Goal: Task Accomplishment & Management: Complete application form

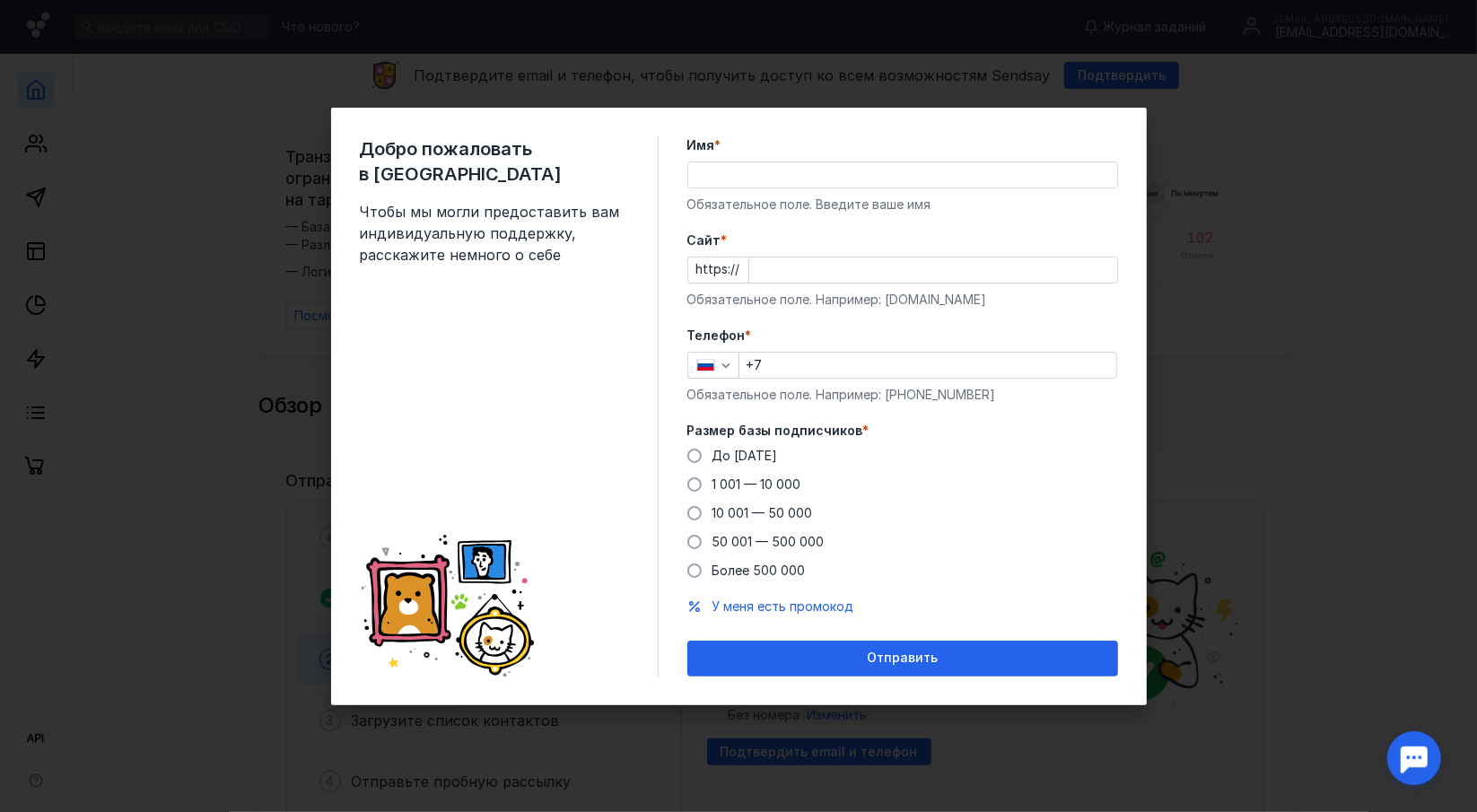
click at [787, 358] on input "+7" at bounding box center [927, 366] width 377 height 26
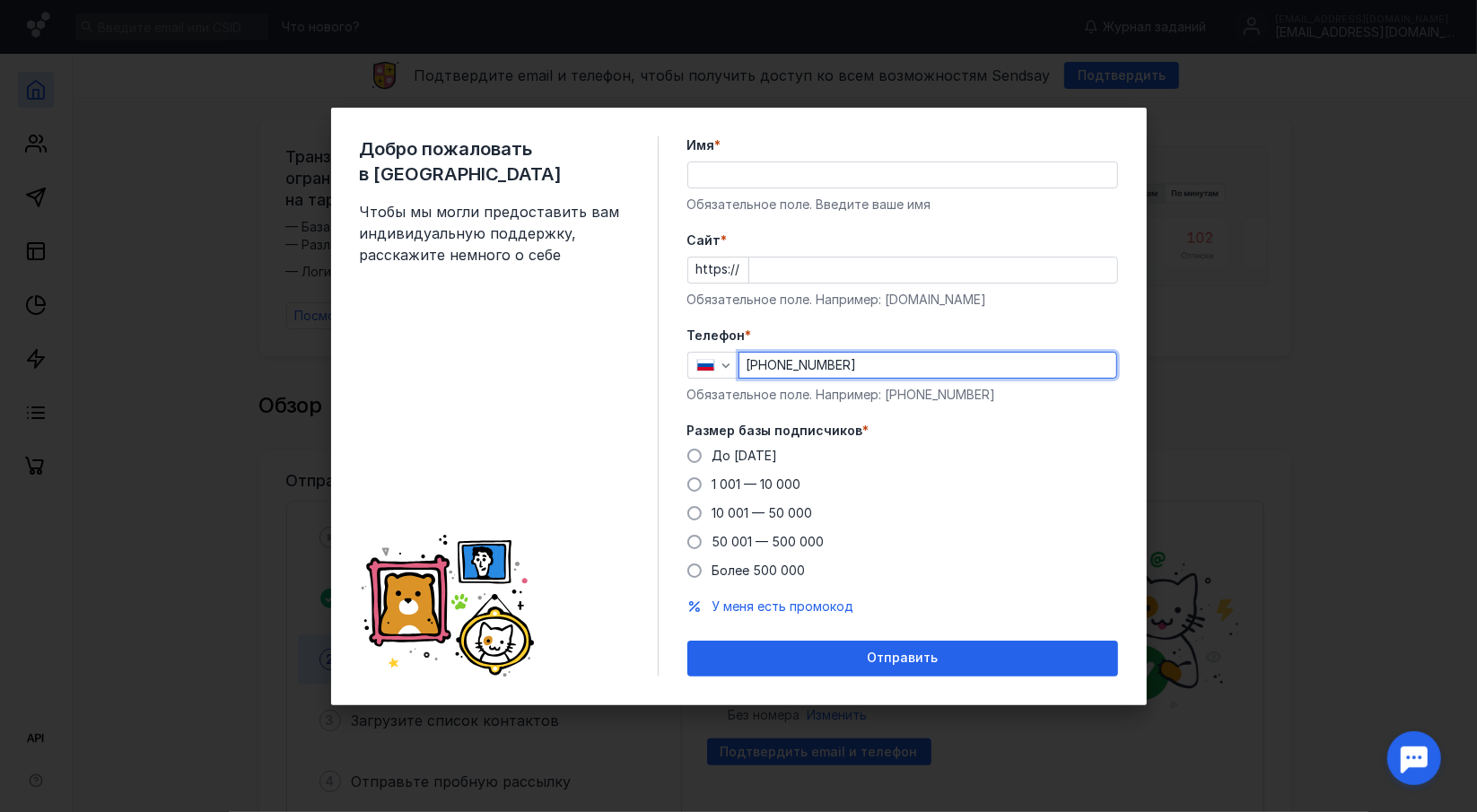
type input "[PHONE_NUMBER]"
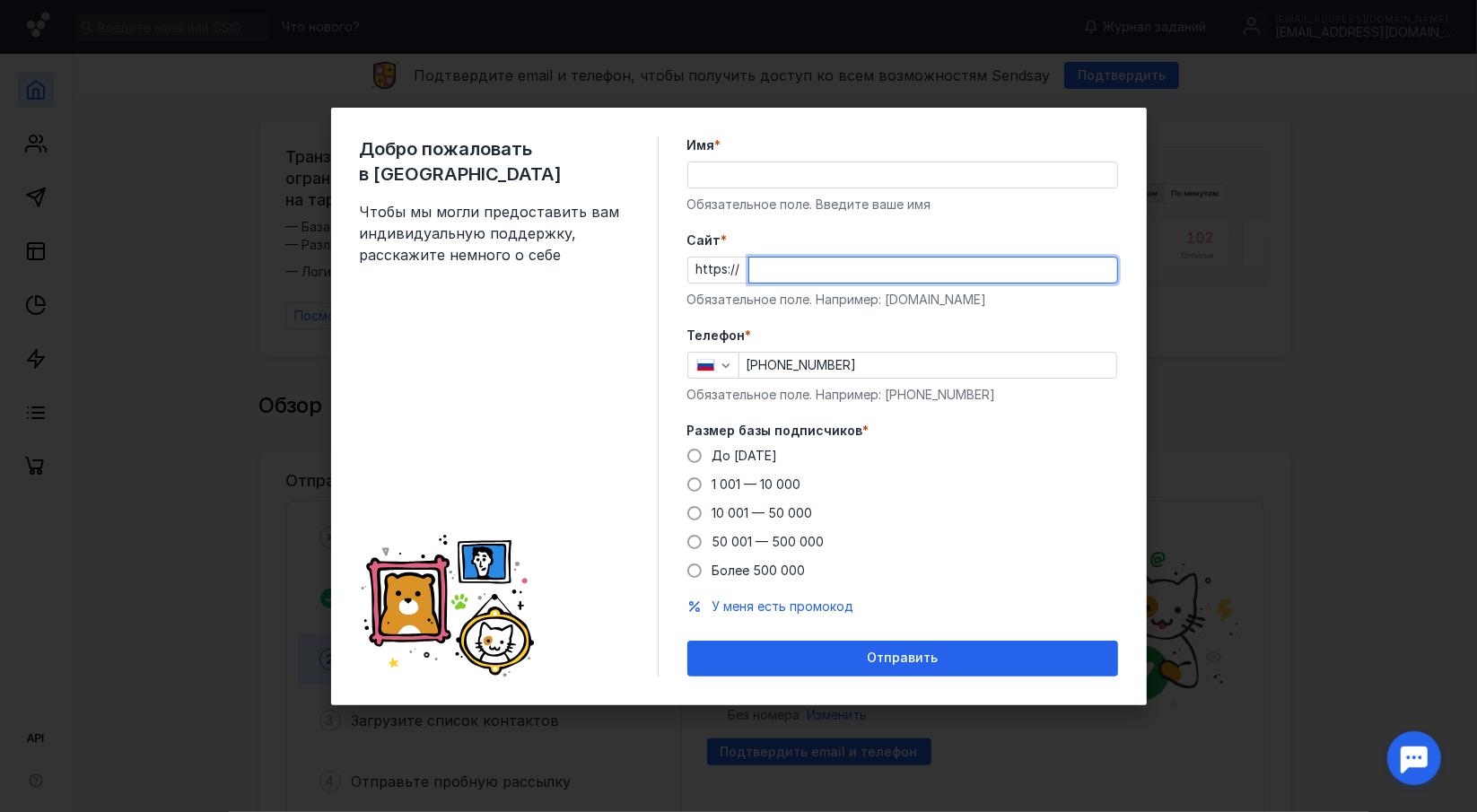
click at [783, 272] on input "Cайт *" at bounding box center [933, 270] width 368 height 26
type input "[DOMAIN_NAME]"
click at [876, 156] on div "Имя * Обязательное поле. Введите ваше имя" at bounding box center [903, 175] width 431 height 77
click at [886, 177] on input "Имя *" at bounding box center [903, 175] width 429 height 26
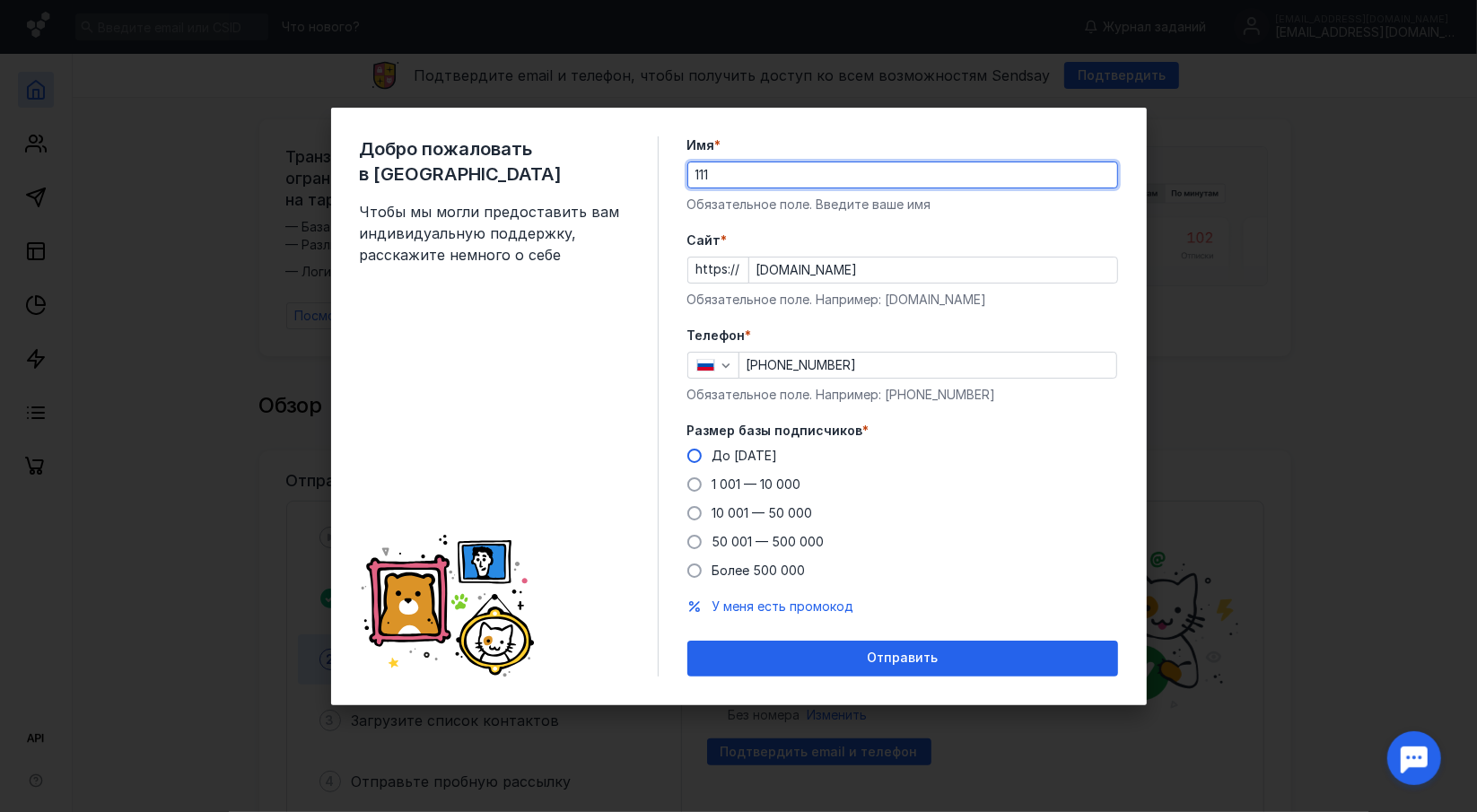
type input "111"
click at [697, 456] on span at bounding box center [694, 455] width 15 height 15
click at [0, 0] on input "До [DATE]" at bounding box center [0, 0] width 0 height 0
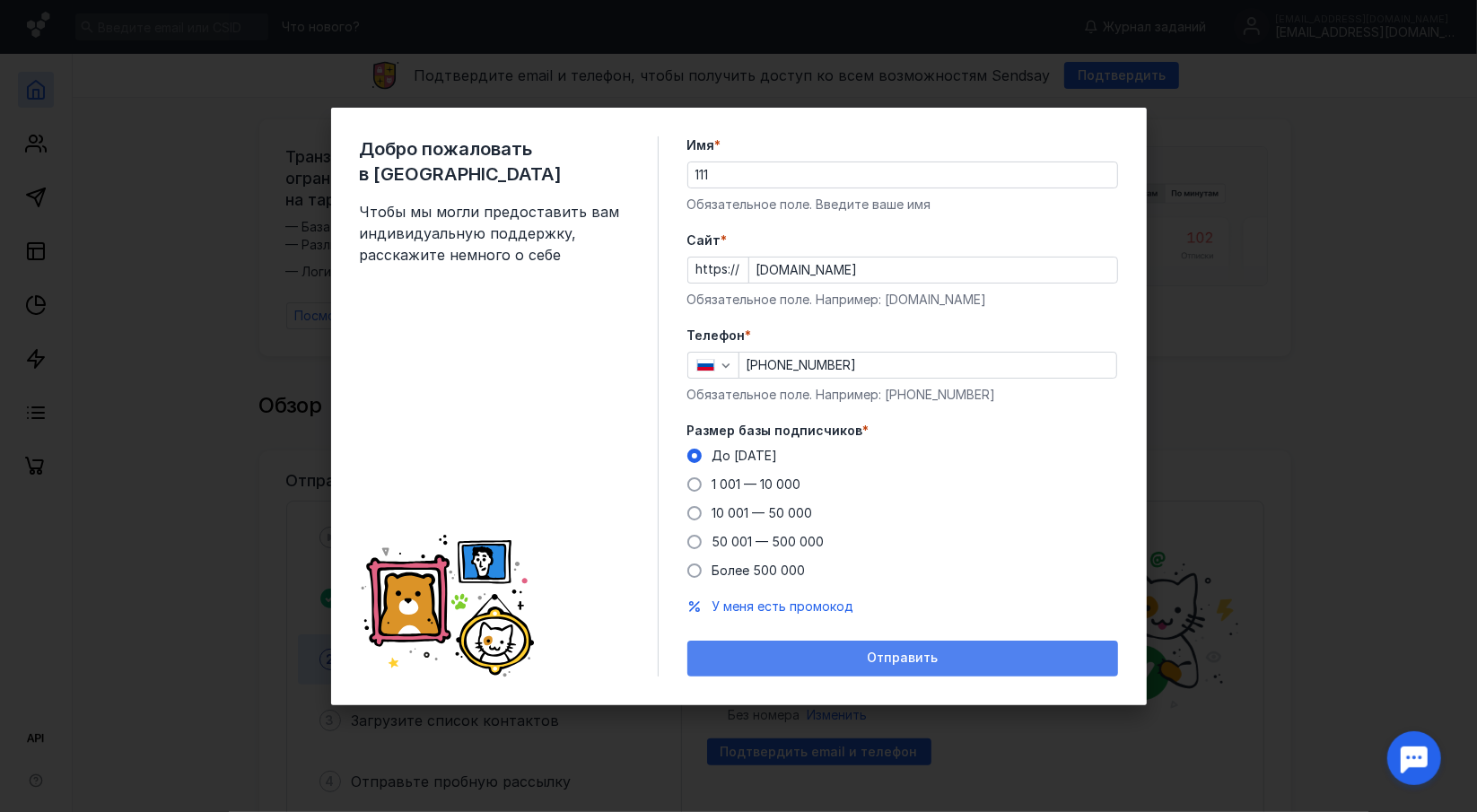
click at [868, 665] on span "Отправить" at bounding box center [903, 659] width 71 height 16
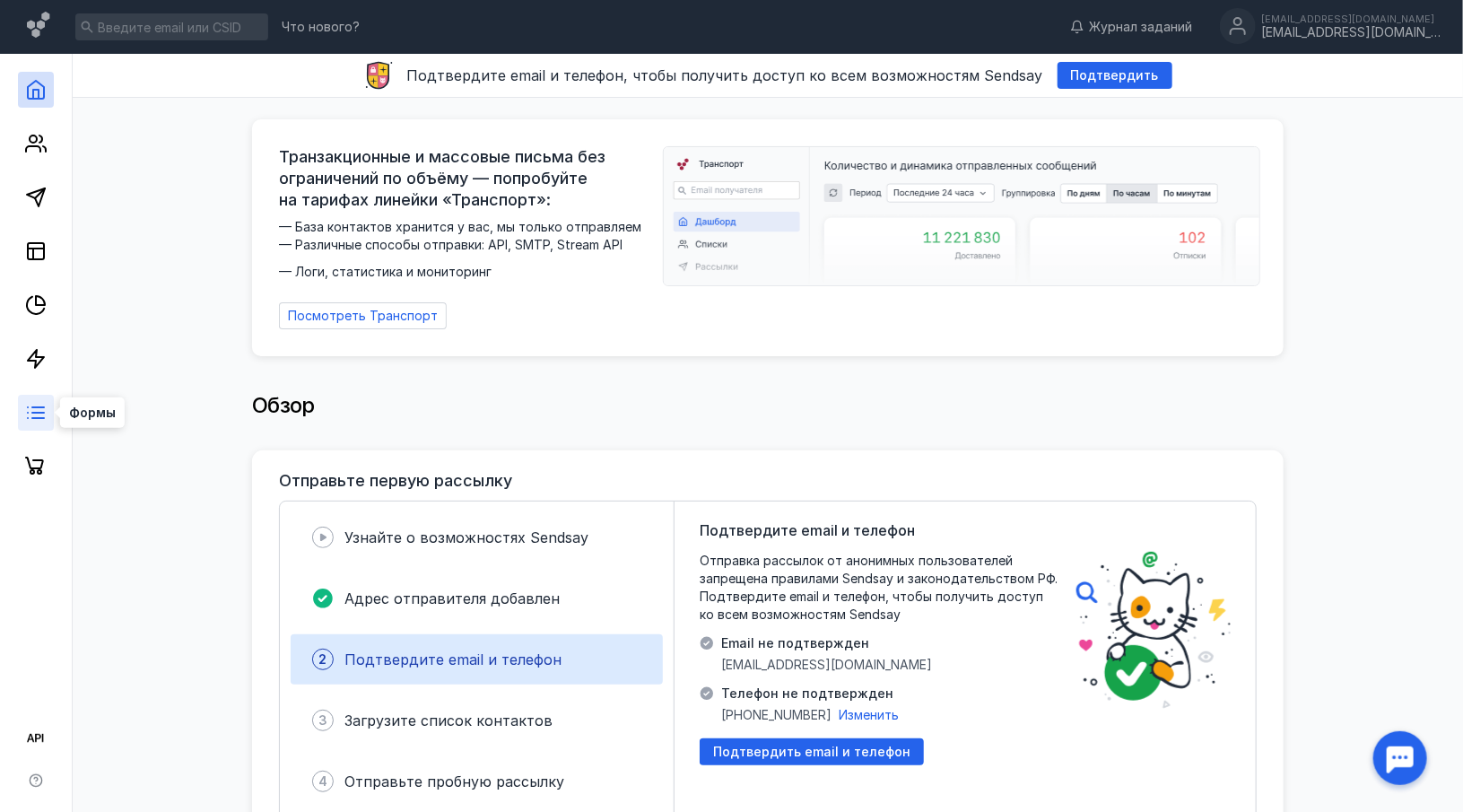
click at [36, 419] on icon at bounding box center [36, 413] width 22 height 22
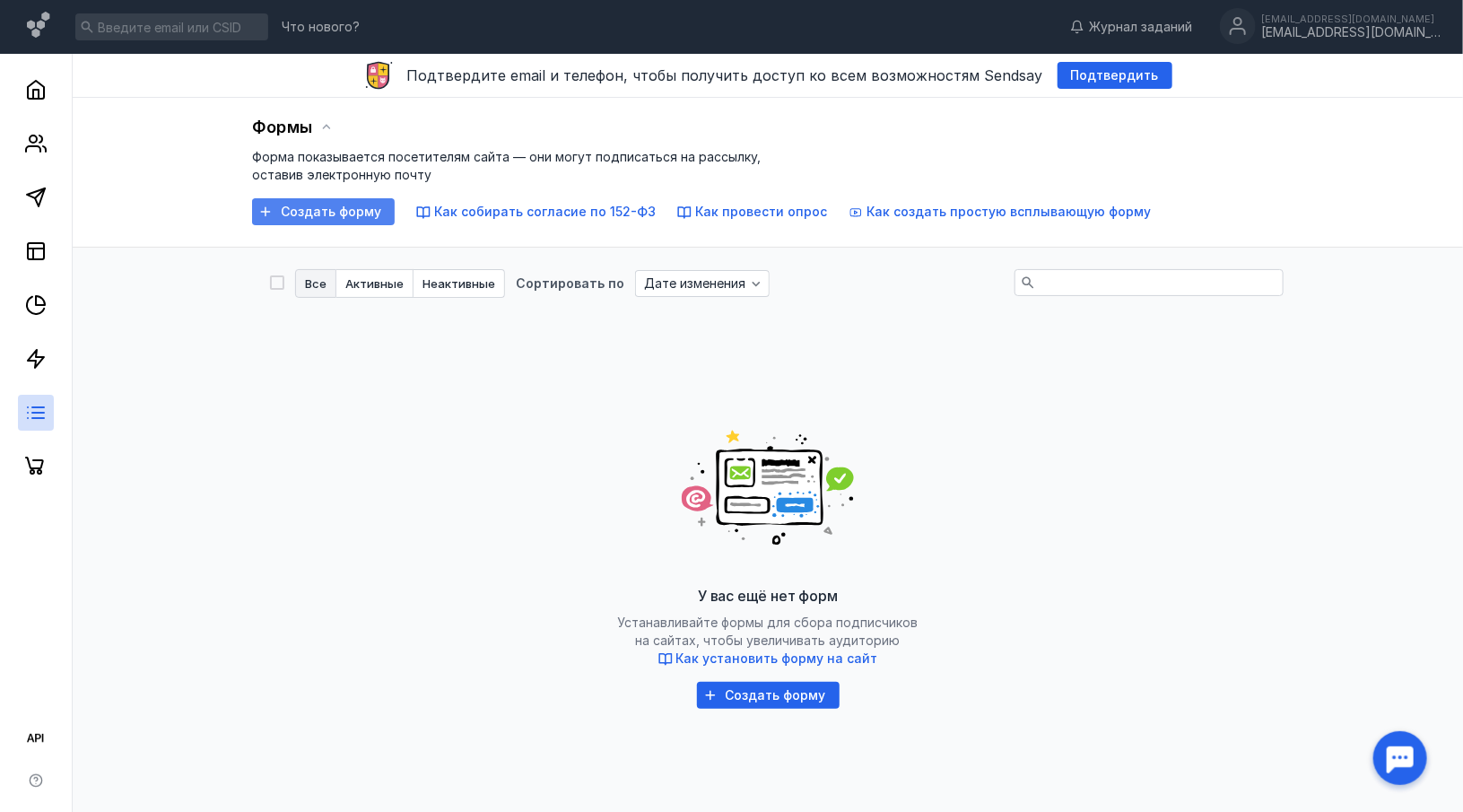
click at [294, 210] on span "Создать форму" at bounding box center [331, 212] width 100 height 16
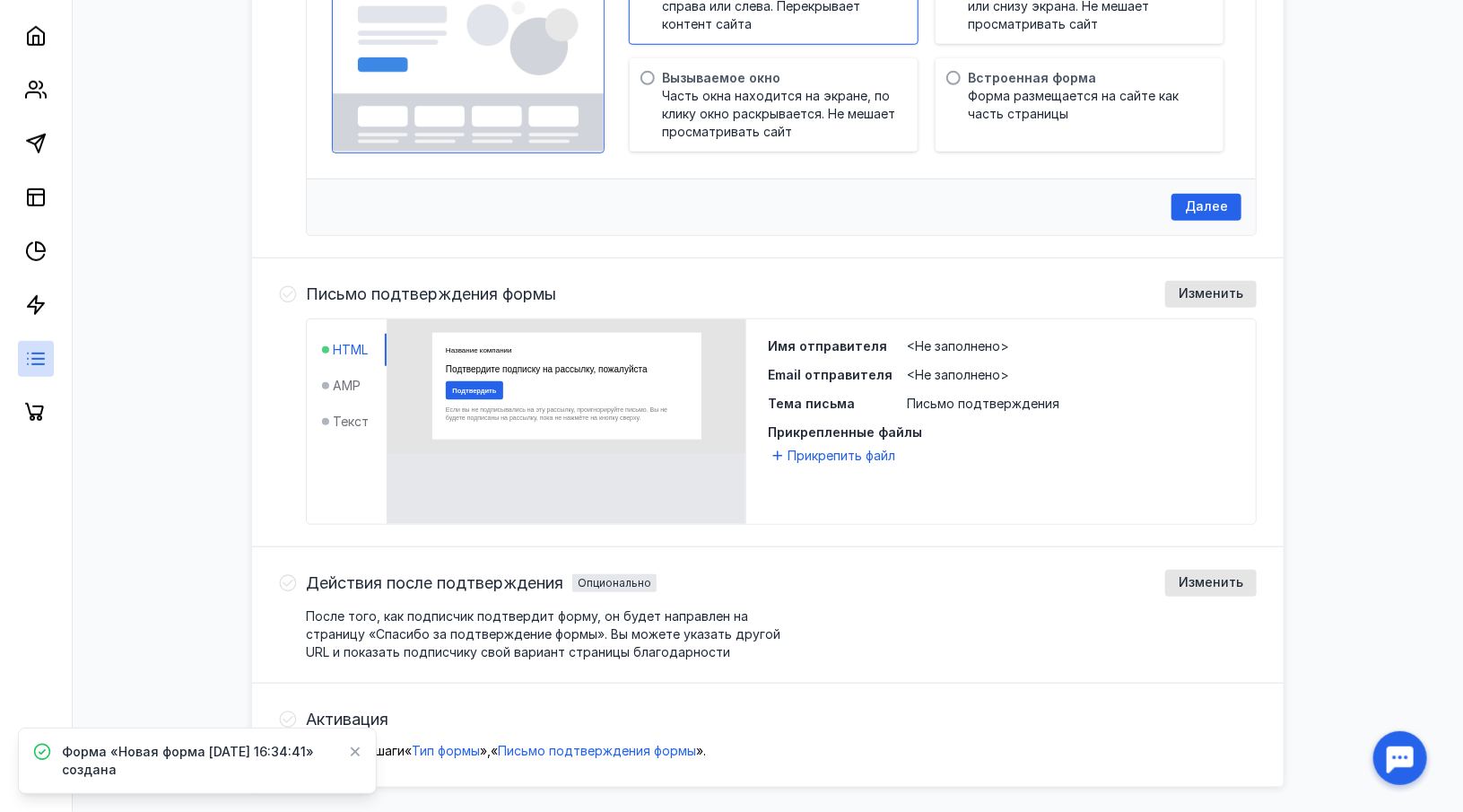
scroll to position [662, 0]
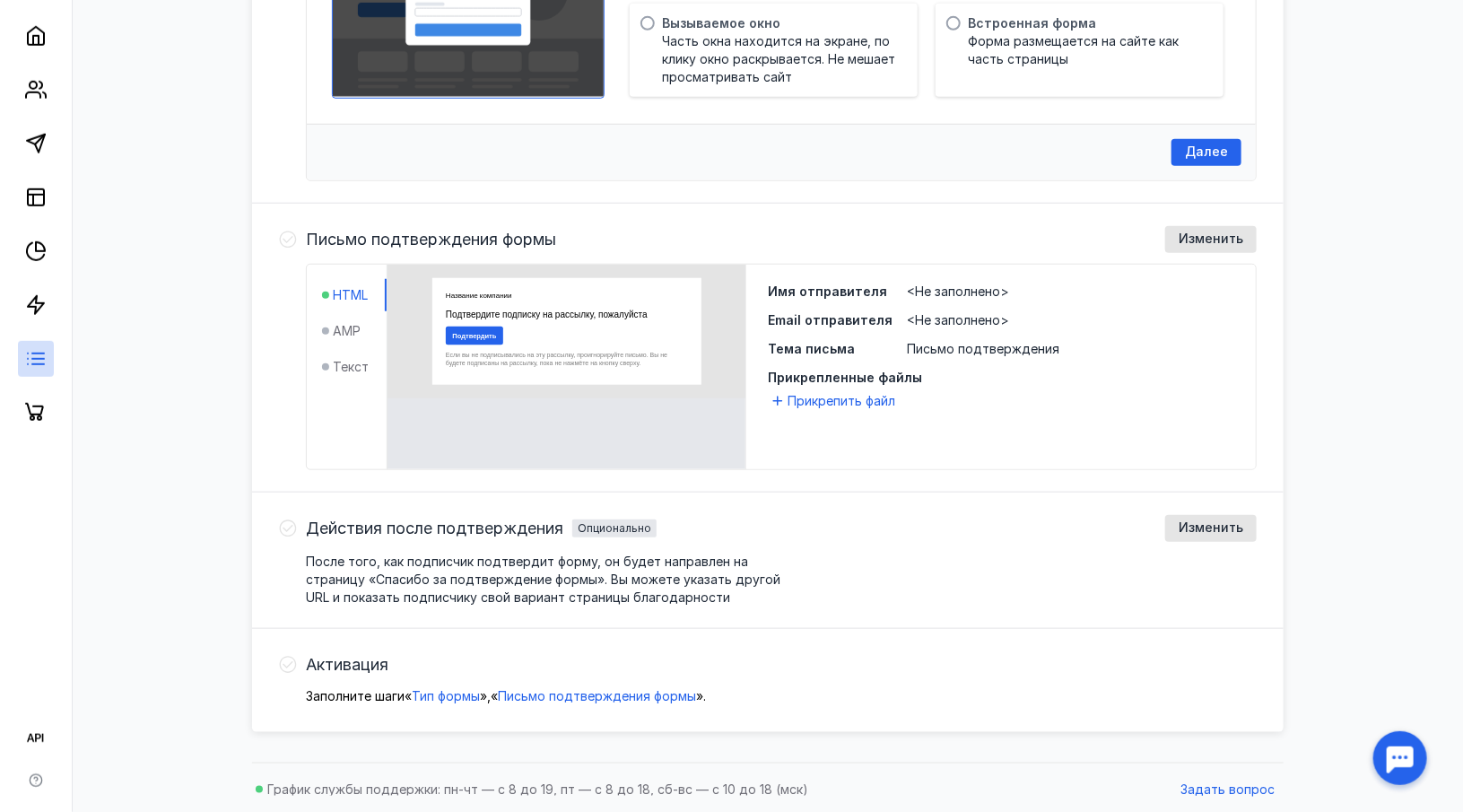
click at [344, 315] on ul "HTML AMP Текст" at bounding box center [355, 331] width 65 height 104
click at [344, 330] on ul "HTML AMP Текст" at bounding box center [355, 331] width 65 height 104
click at [351, 287] on span "HTML" at bounding box center [351, 295] width 35 height 18
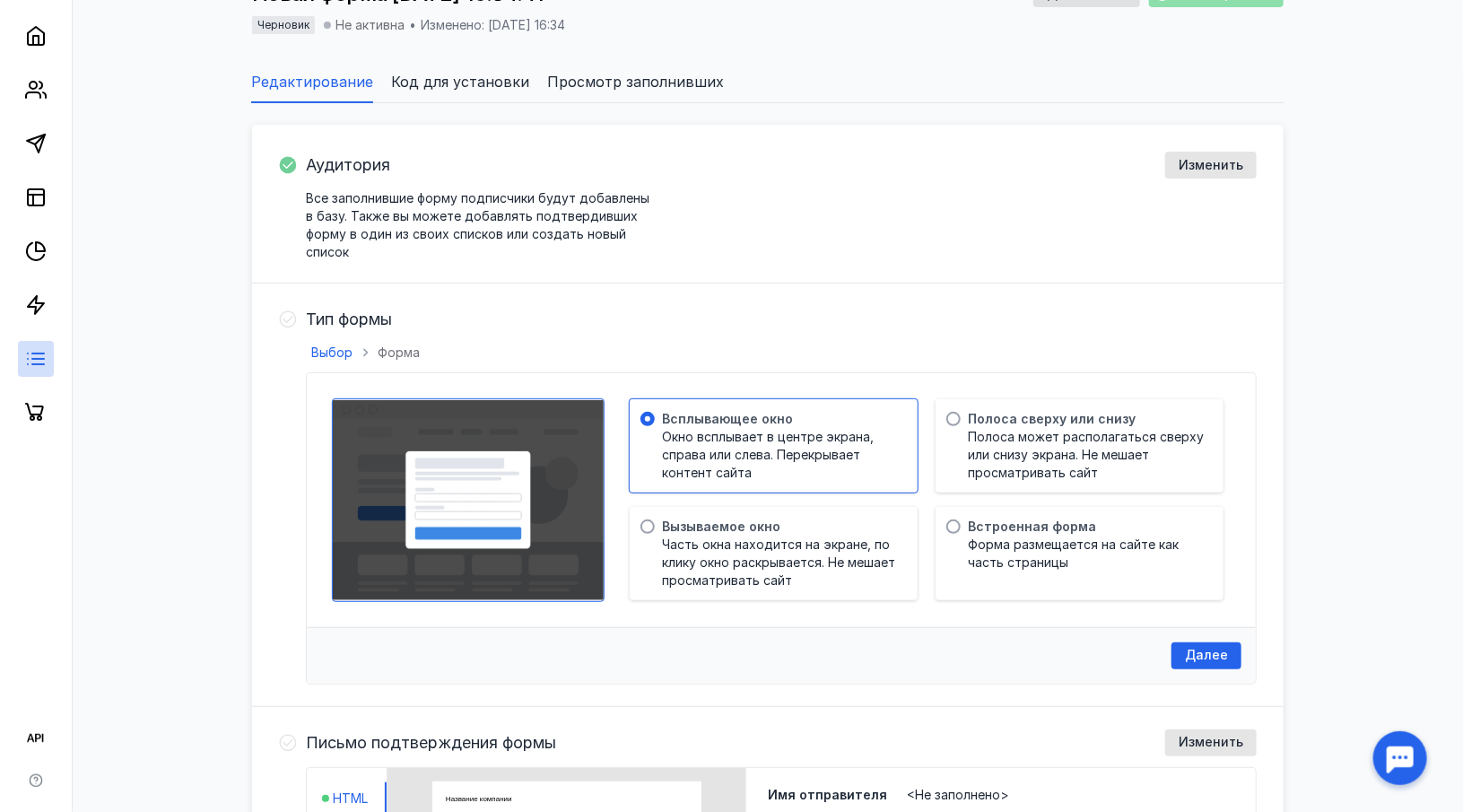
scroll to position [202, 0]
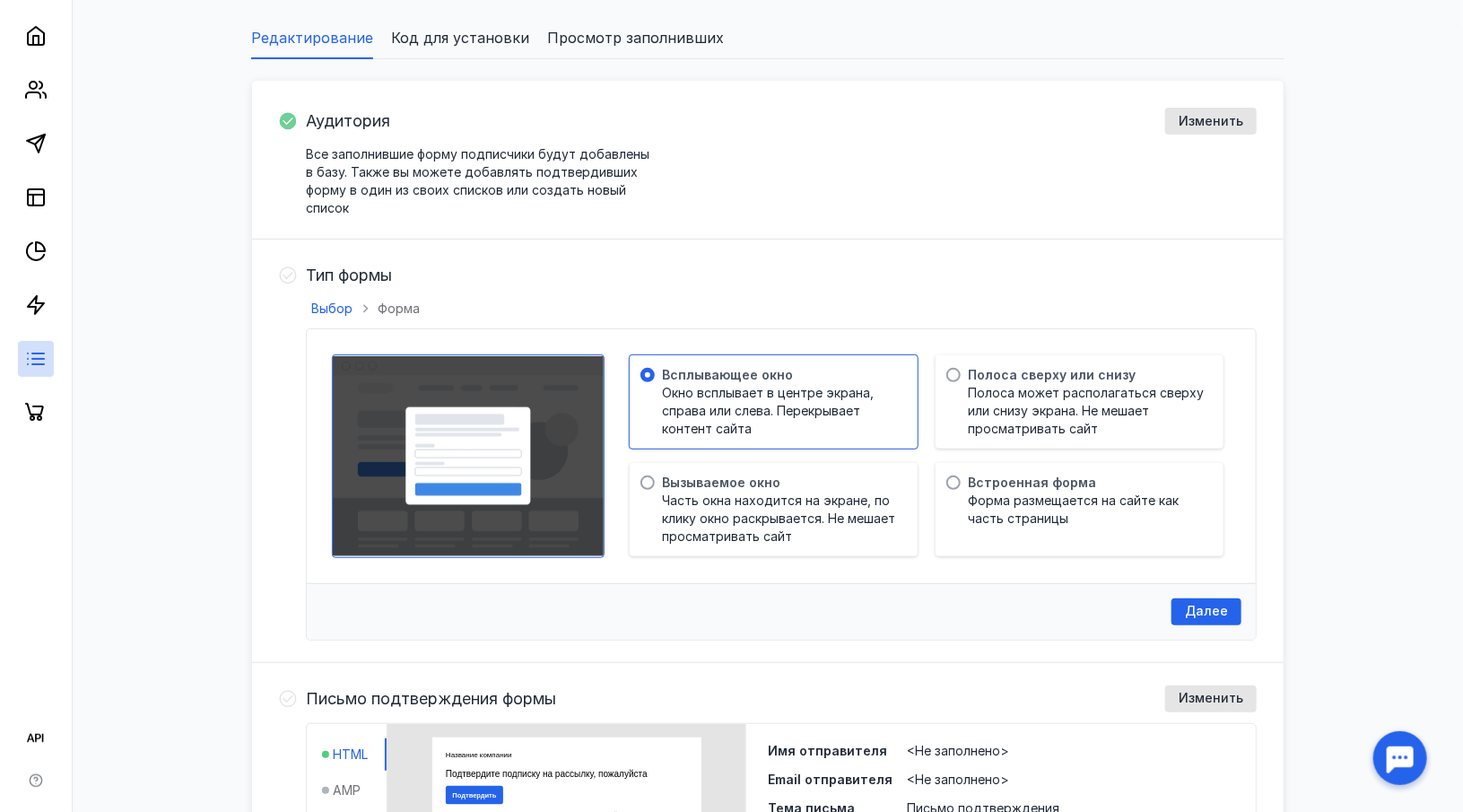
click at [779, 460] on div "Всплывающее окно Окно всплывает в центре экрана, справа или слева. Перекрывает …" at bounding box center [930, 455] width 601 height 201
click at [755, 495] on span "Часть окна находится на экране, по клику окно раскрывается. Не мешает просматри…" at bounding box center [782, 518] width 238 height 54
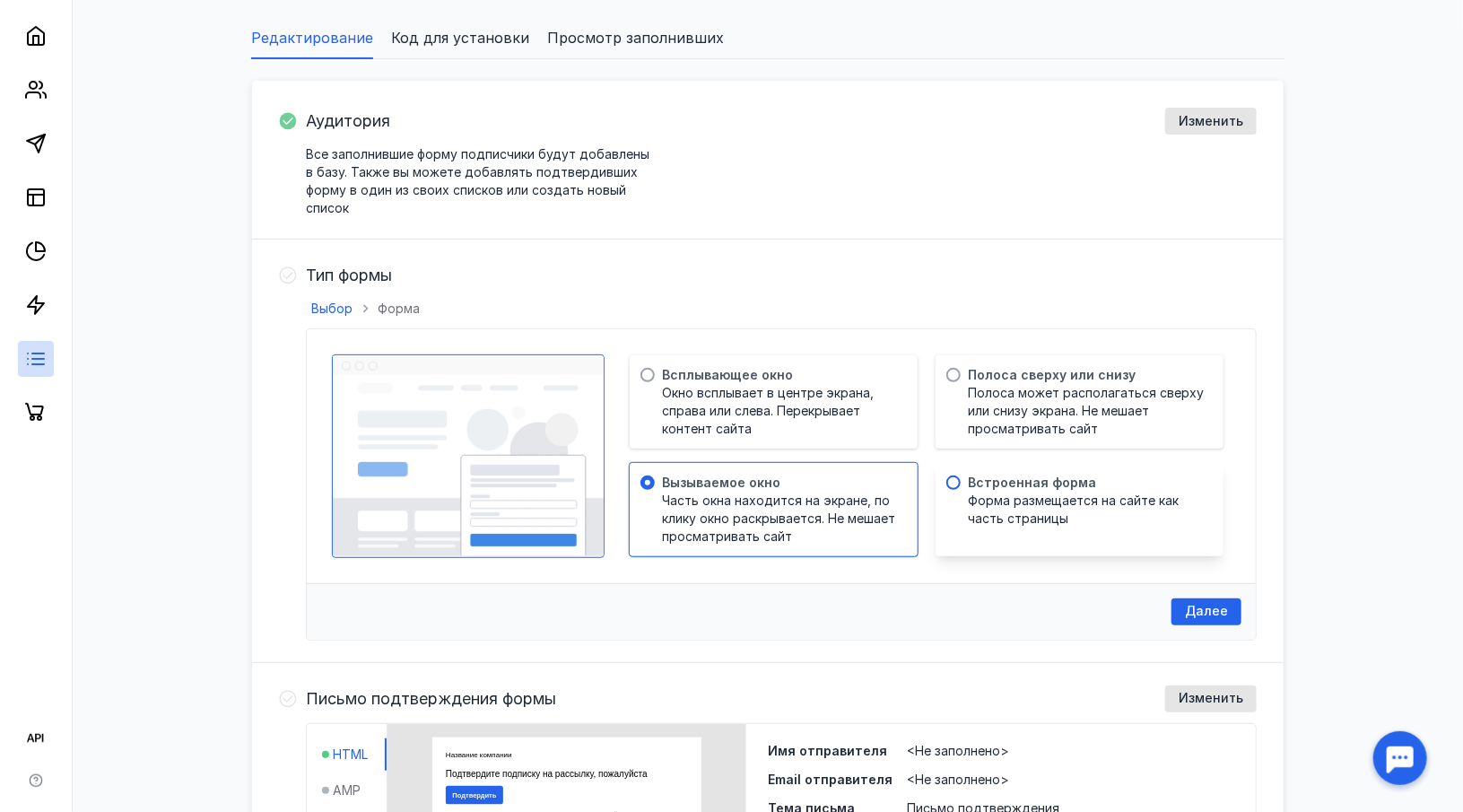
click at [1042, 503] on span "Форма размещается на сайте как часть страницы" at bounding box center [1087, 509] width 238 height 36
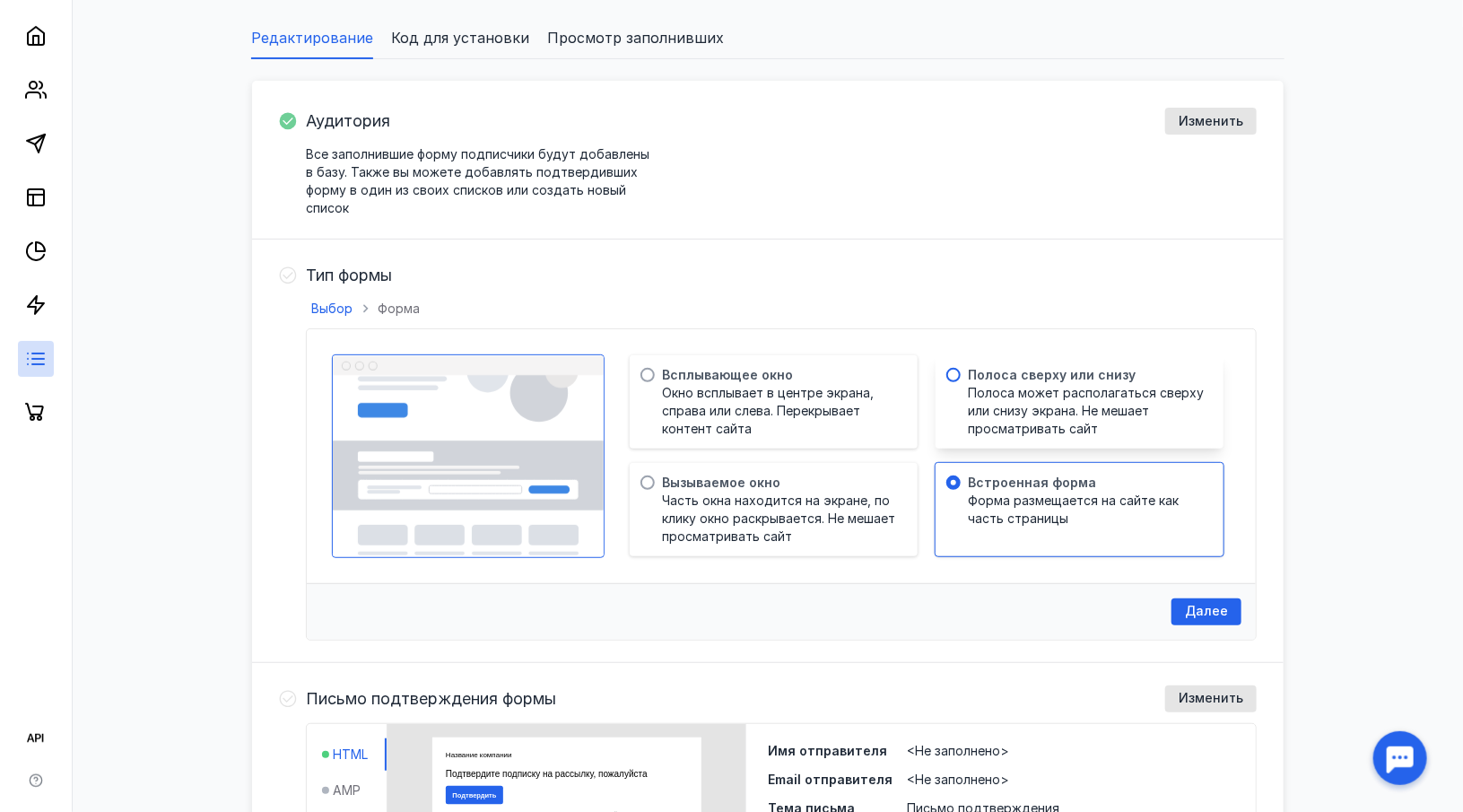
click at [1058, 412] on span "Полоса может располагаться сверху или снизу экрана. Не мешает просматривать сайт" at bounding box center [1087, 411] width 238 height 54
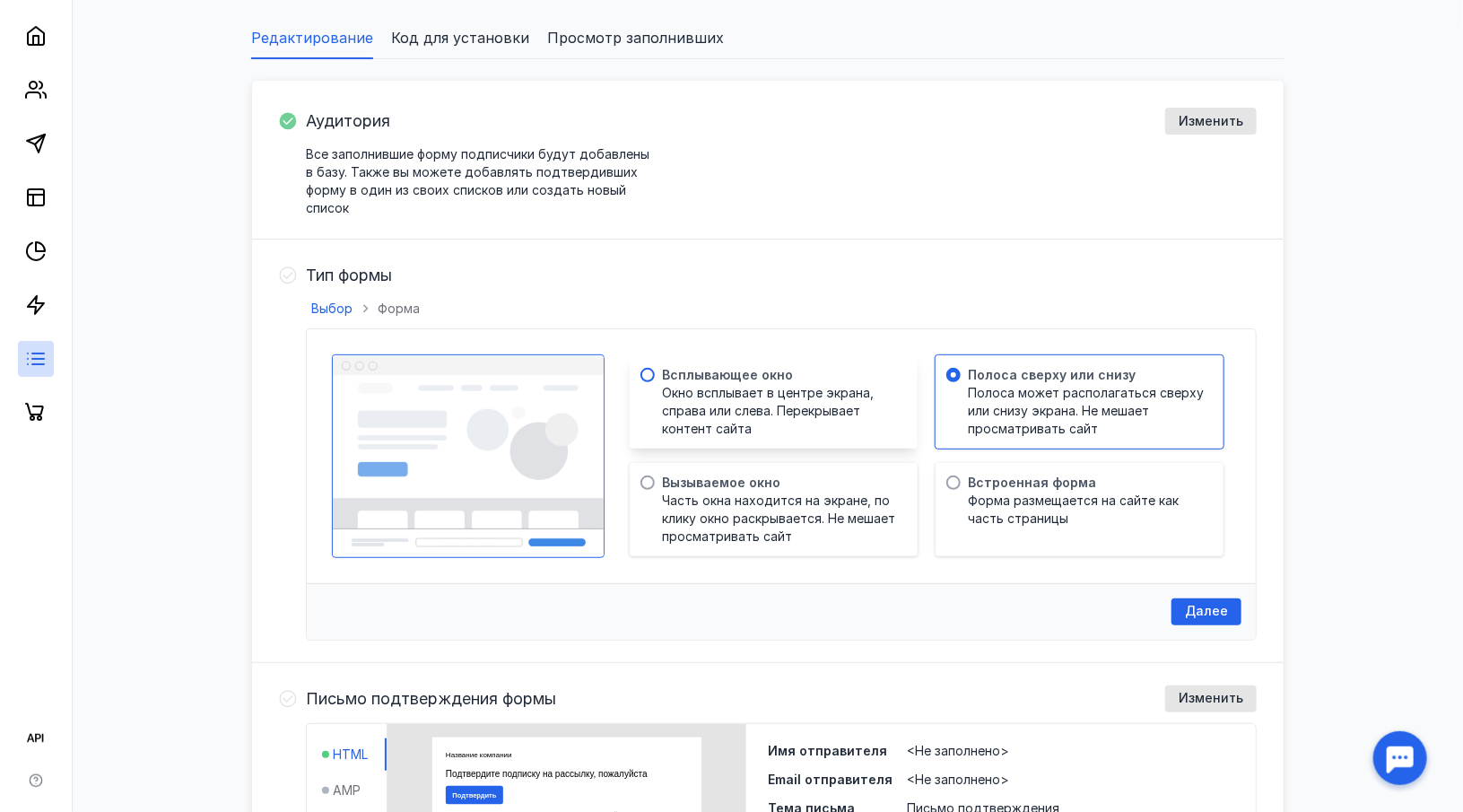
click at [788, 408] on span "Окно всплывает в центре экрана, справа или слева. Перекрывает контент сайта" at bounding box center [782, 411] width 238 height 54
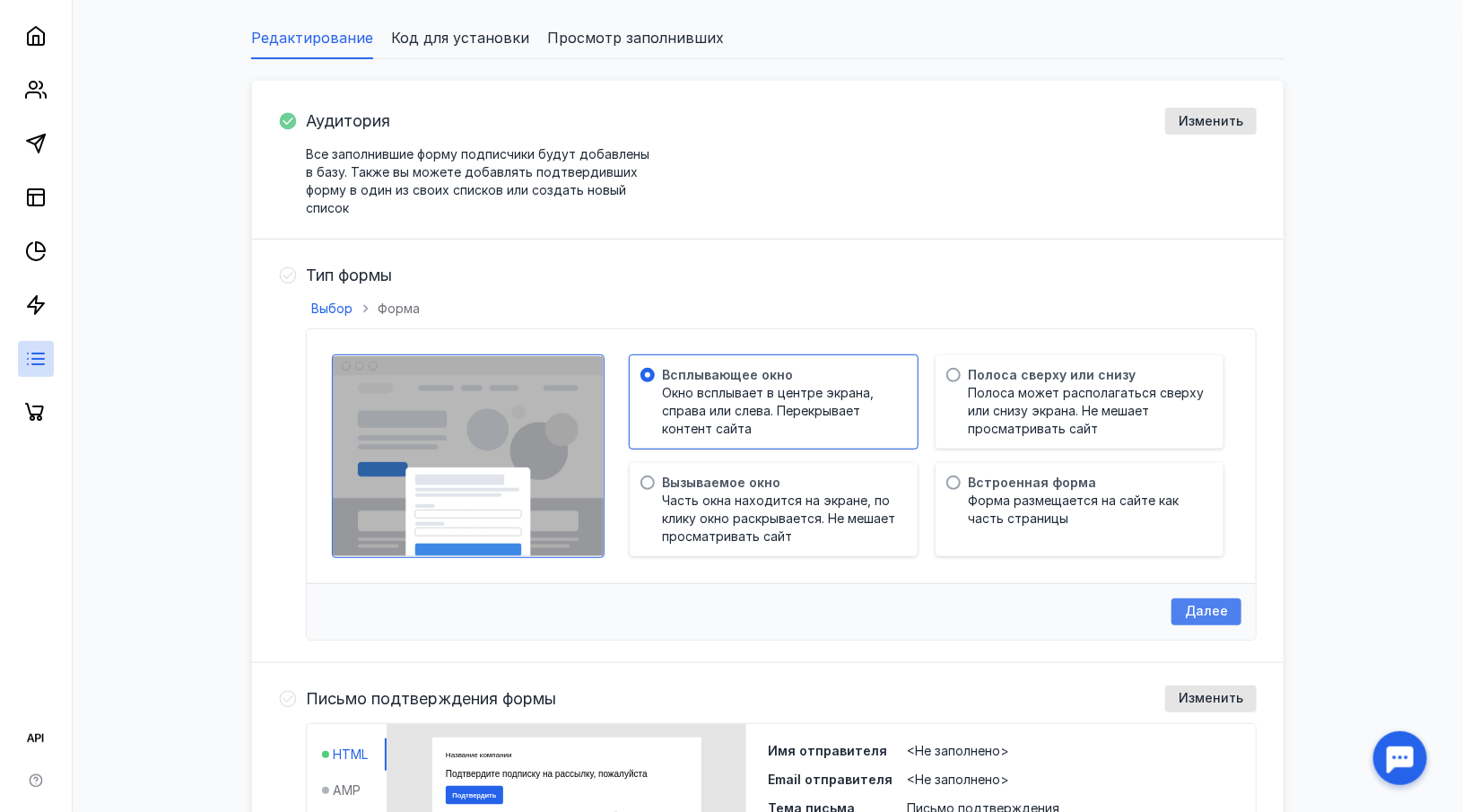
click at [1197, 614] on span "Далее" at bounding box center [1207, 611] width 43 height 16
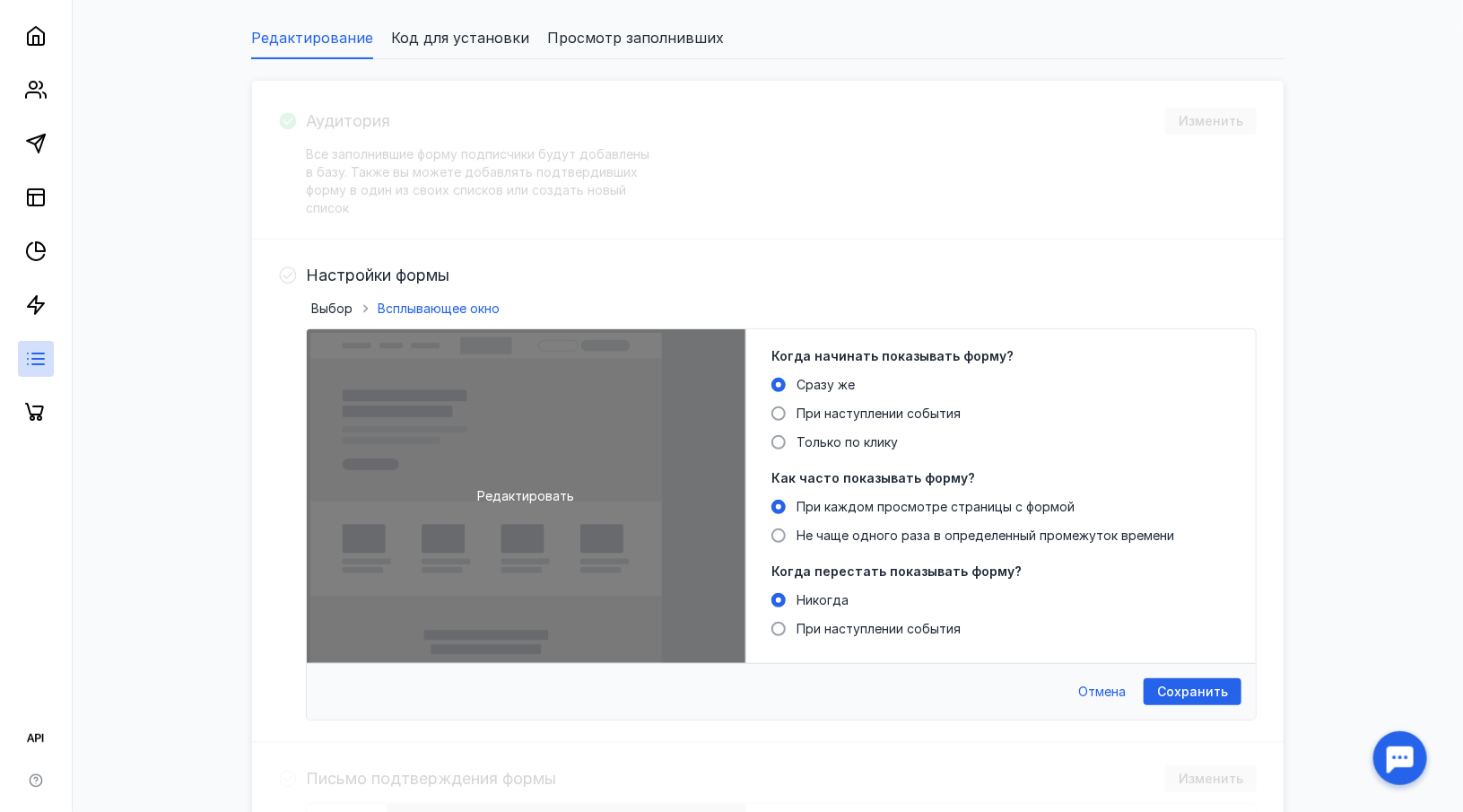
scroll to position [0, 0]
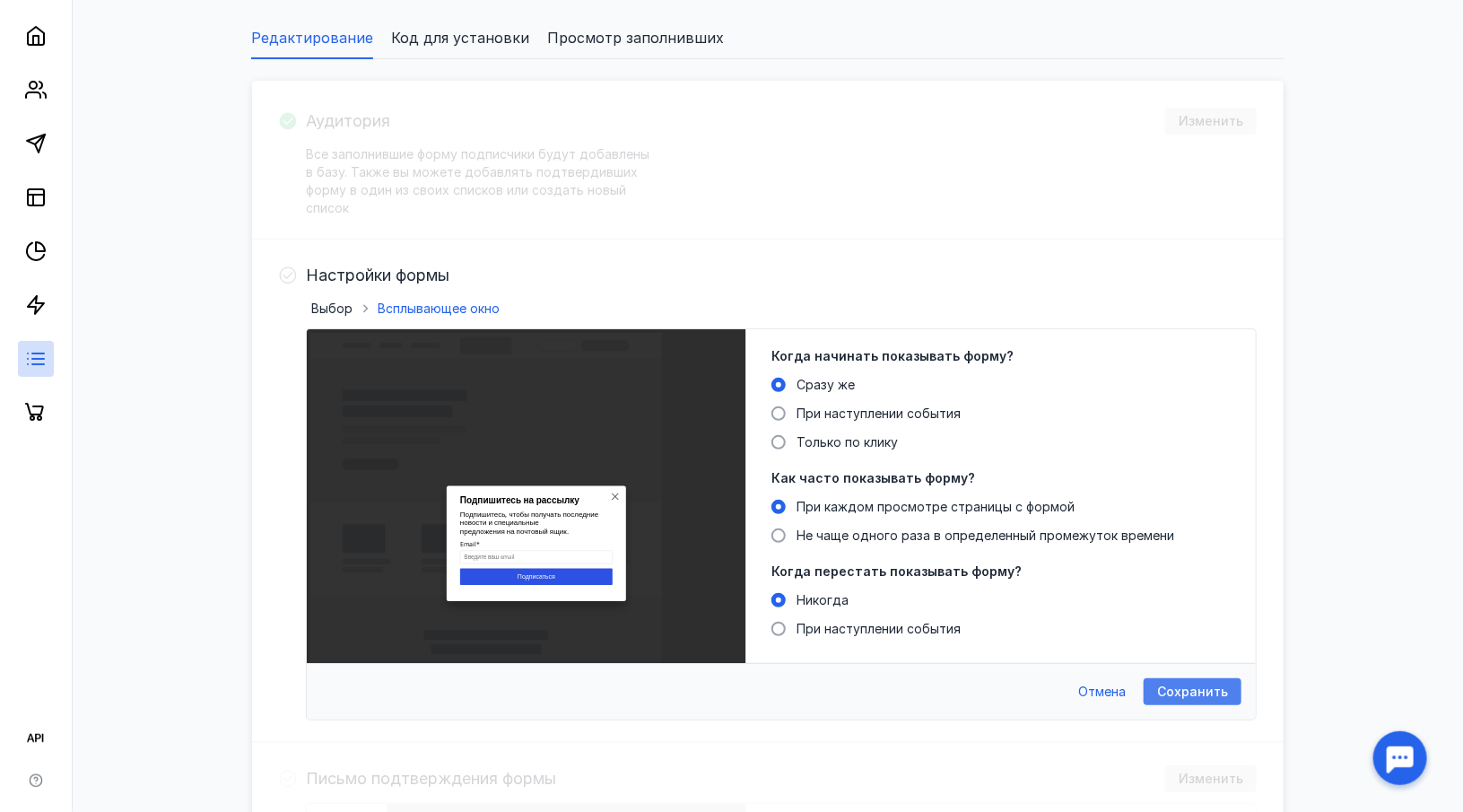
click at [1177, 687] on span "Сохранить" at bounding box center [1193, 692] width 71 height 16
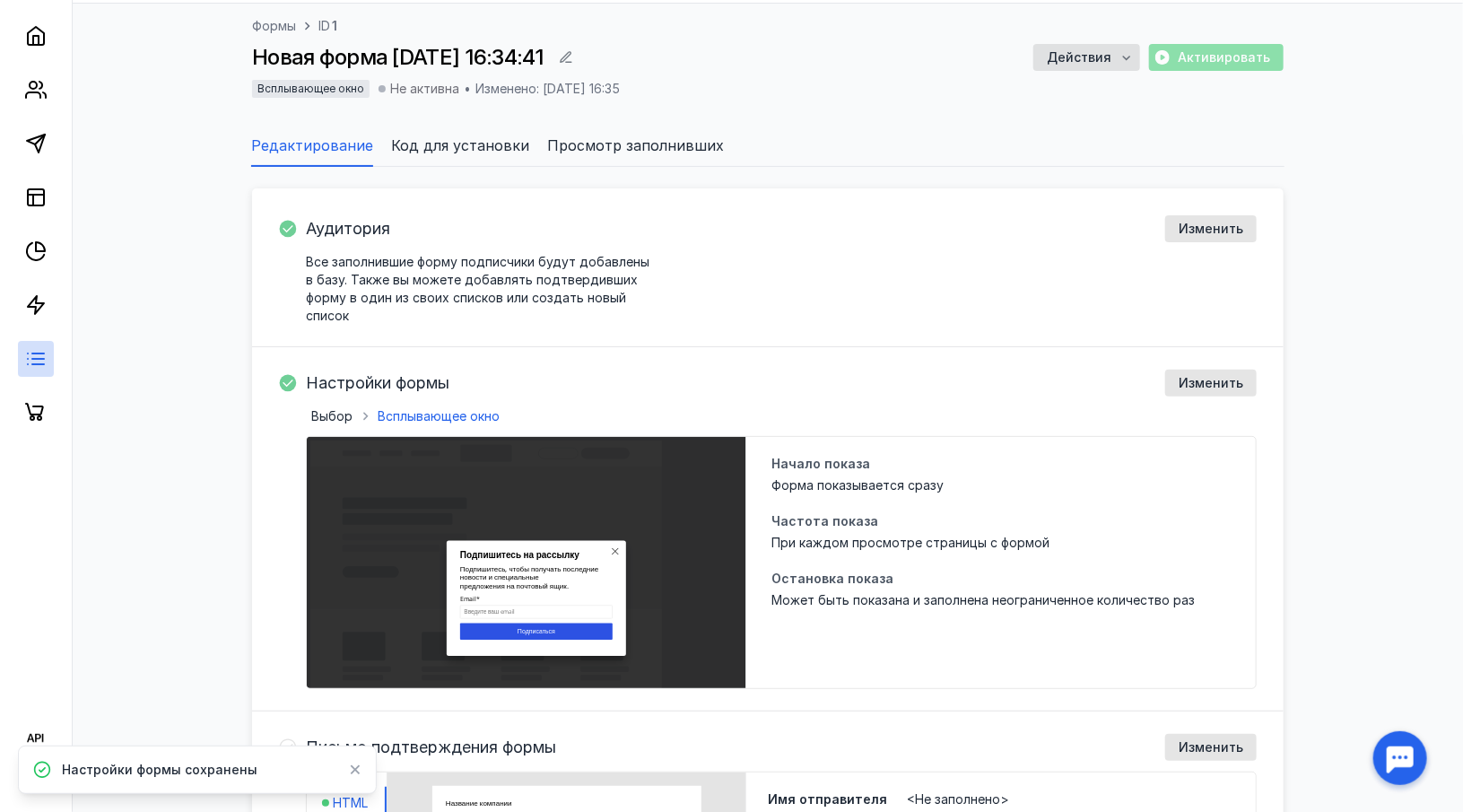
scroll to position [87, 0]
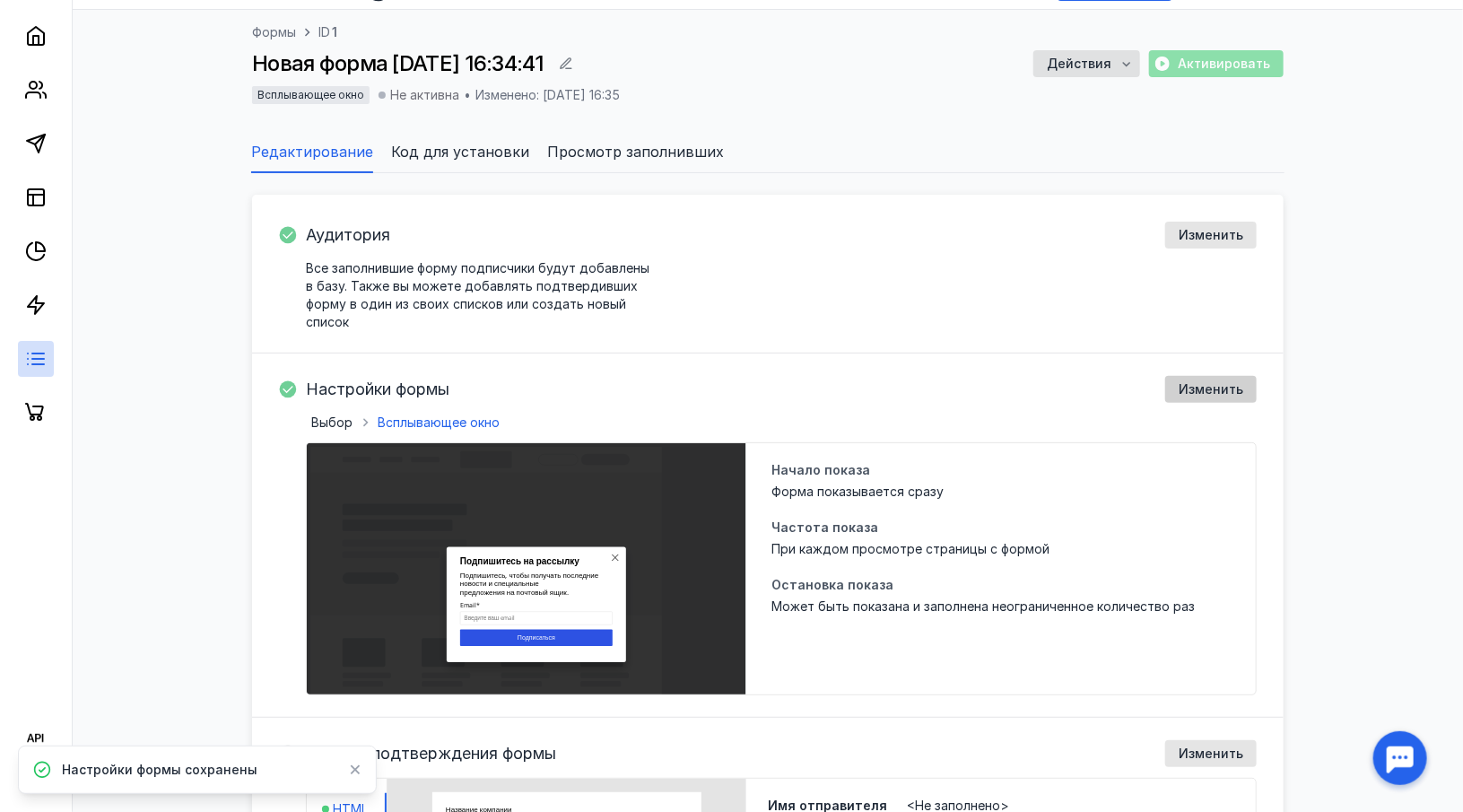
click at [1197, 388] on span "Изменить" at bounding box center [1211, 390] width 65 height 16
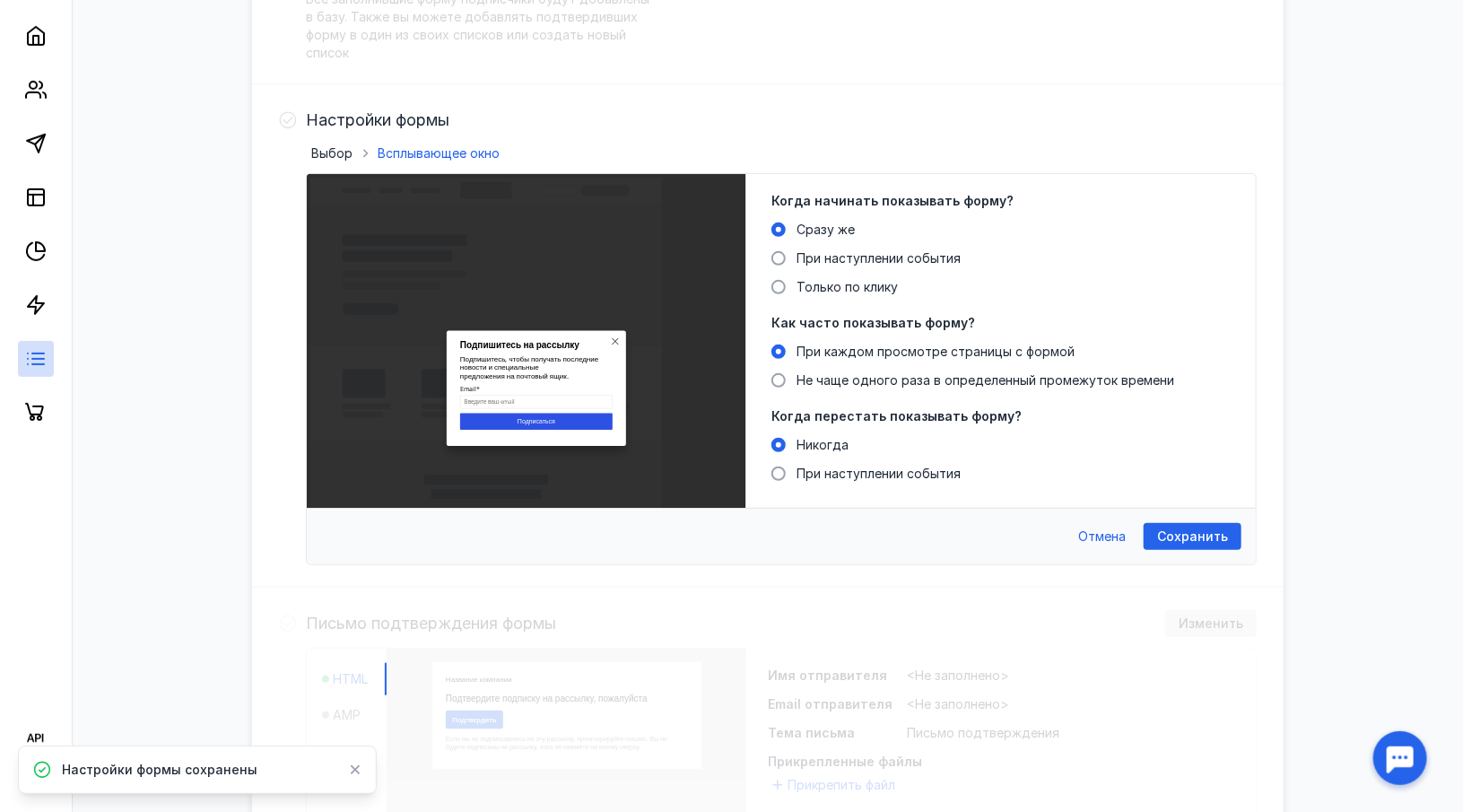
scroll to position [356, 0]
click at [1187, 520] on div "Сохранить Отмена" at bounding box center [782, 536] width 950 height 56
click at [1187, 524] on div "Сохранить" at bounding box center [1193, 537] width 97 height 27
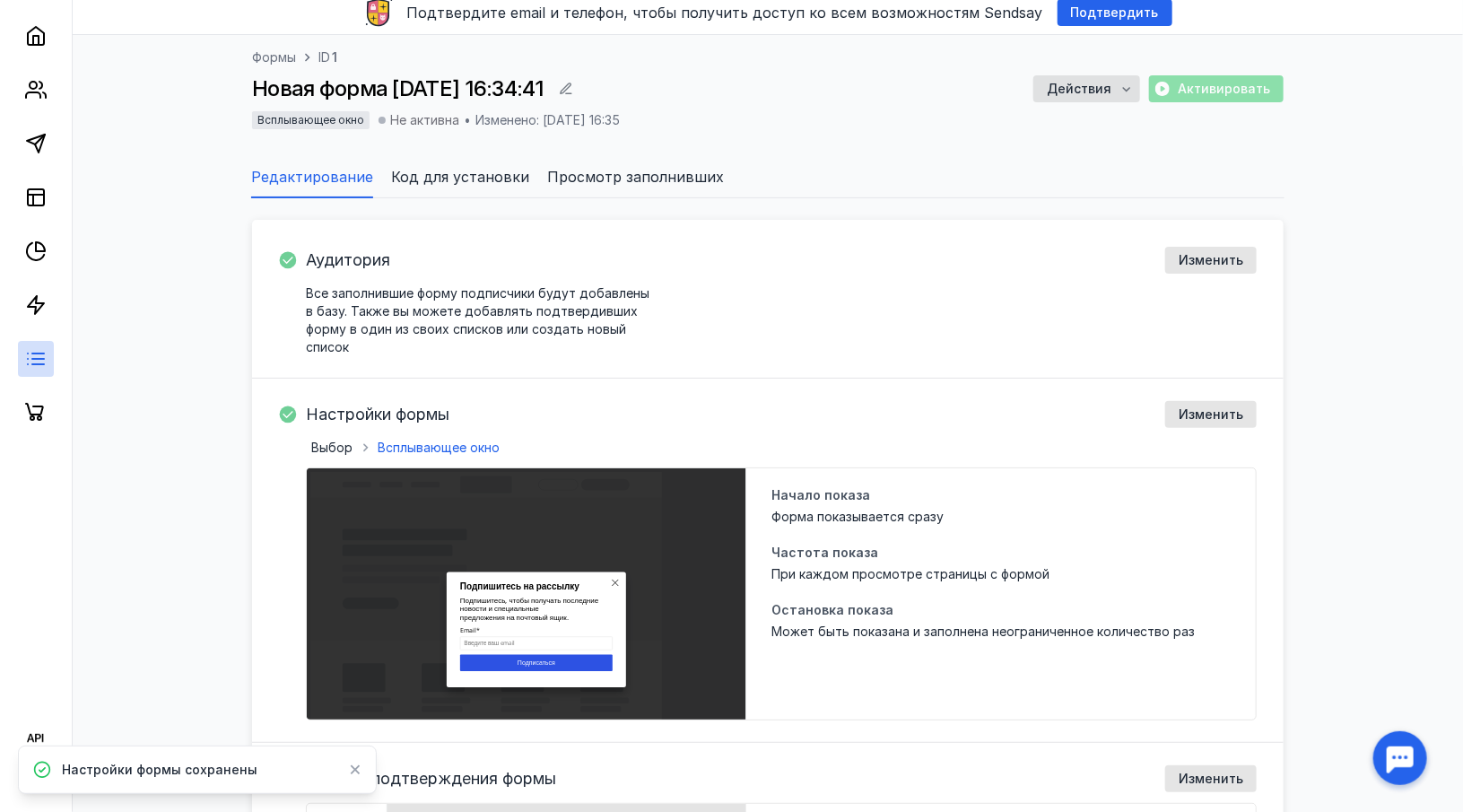
scroll to position [0, 0]
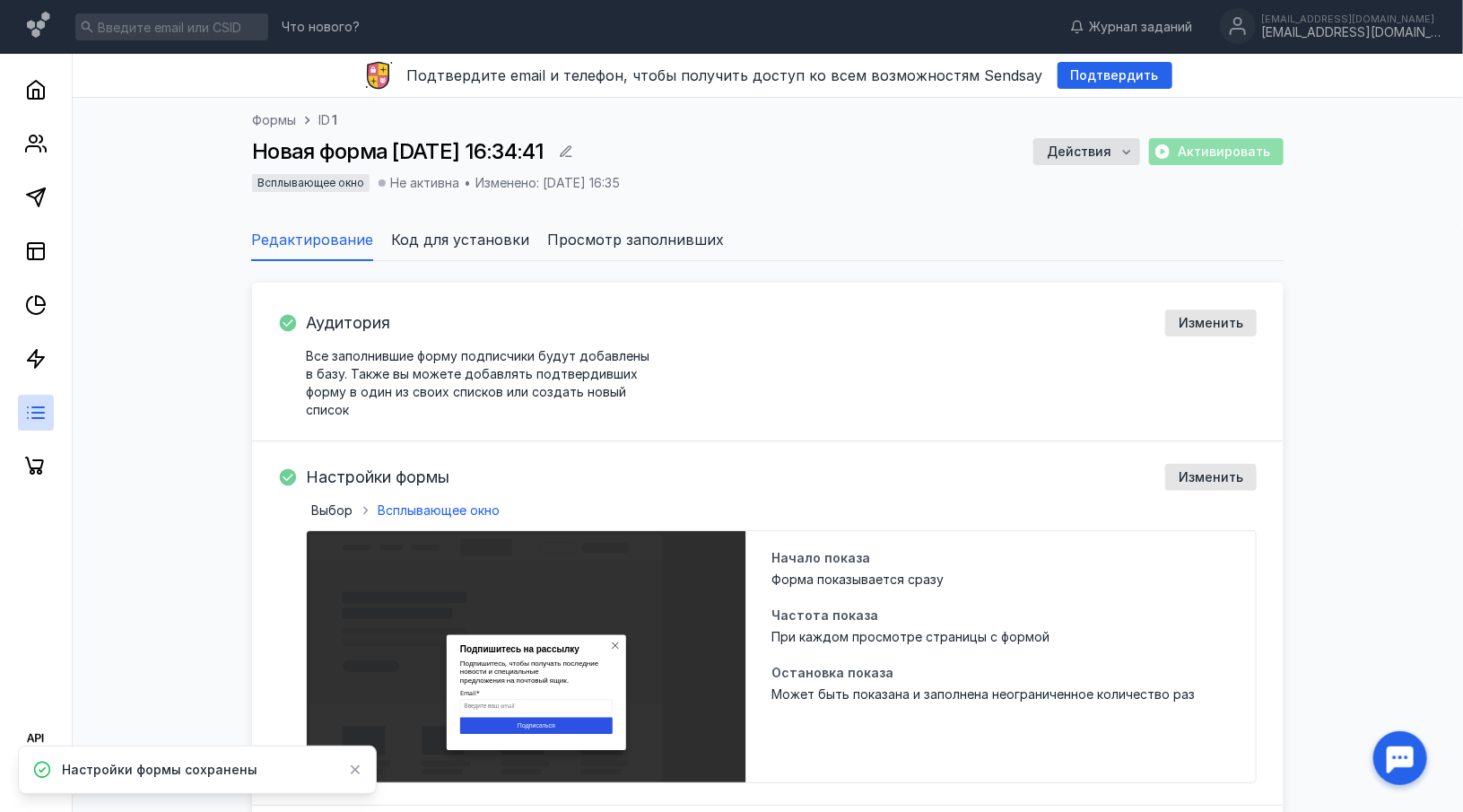
click at [468, 246] on span "Код для установки" at bounding box center [460, 240] width 139 height 22
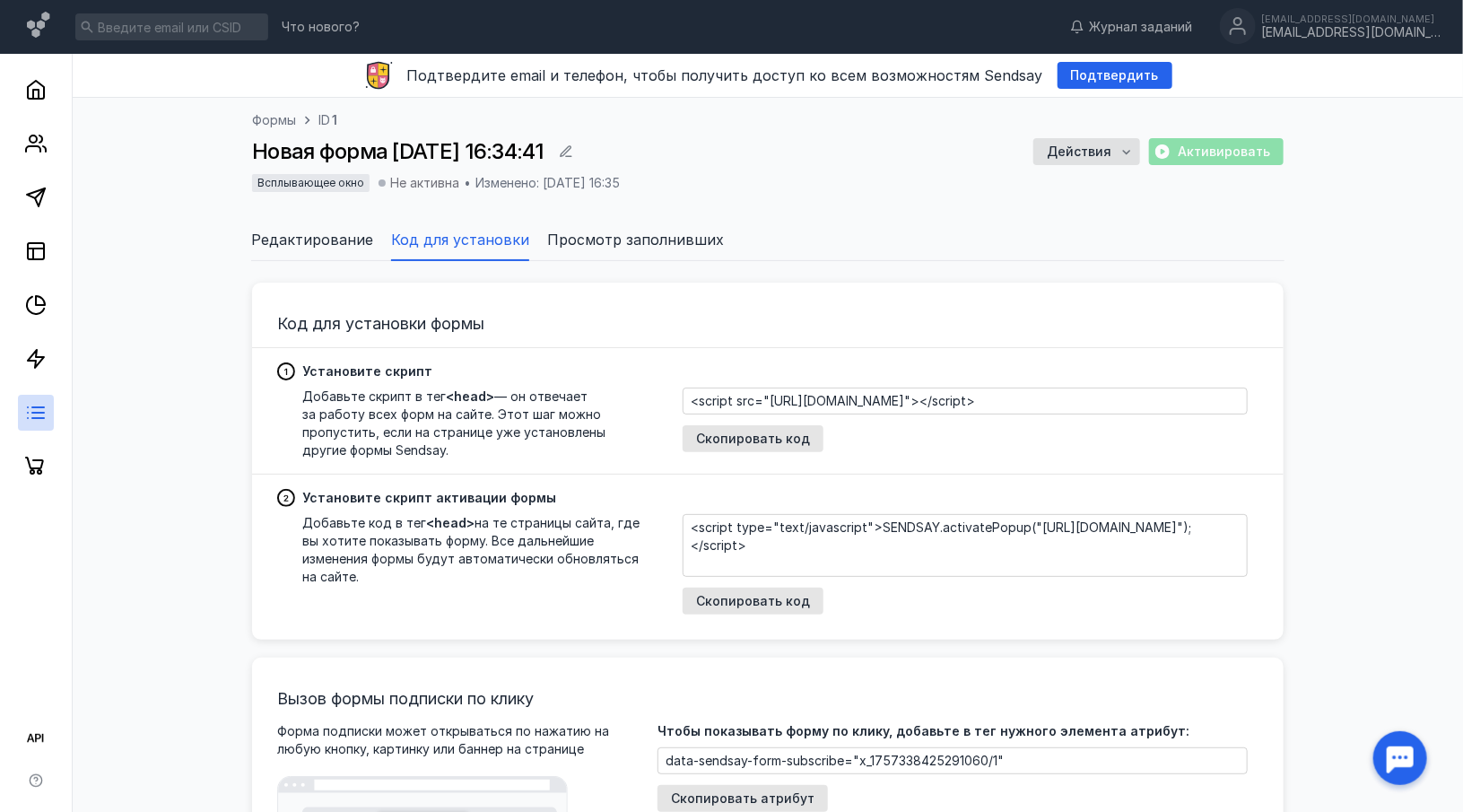
click at [581, 245] on span "Просмотр заполнивших" at bounding box center [636, 240] width 177 height 22
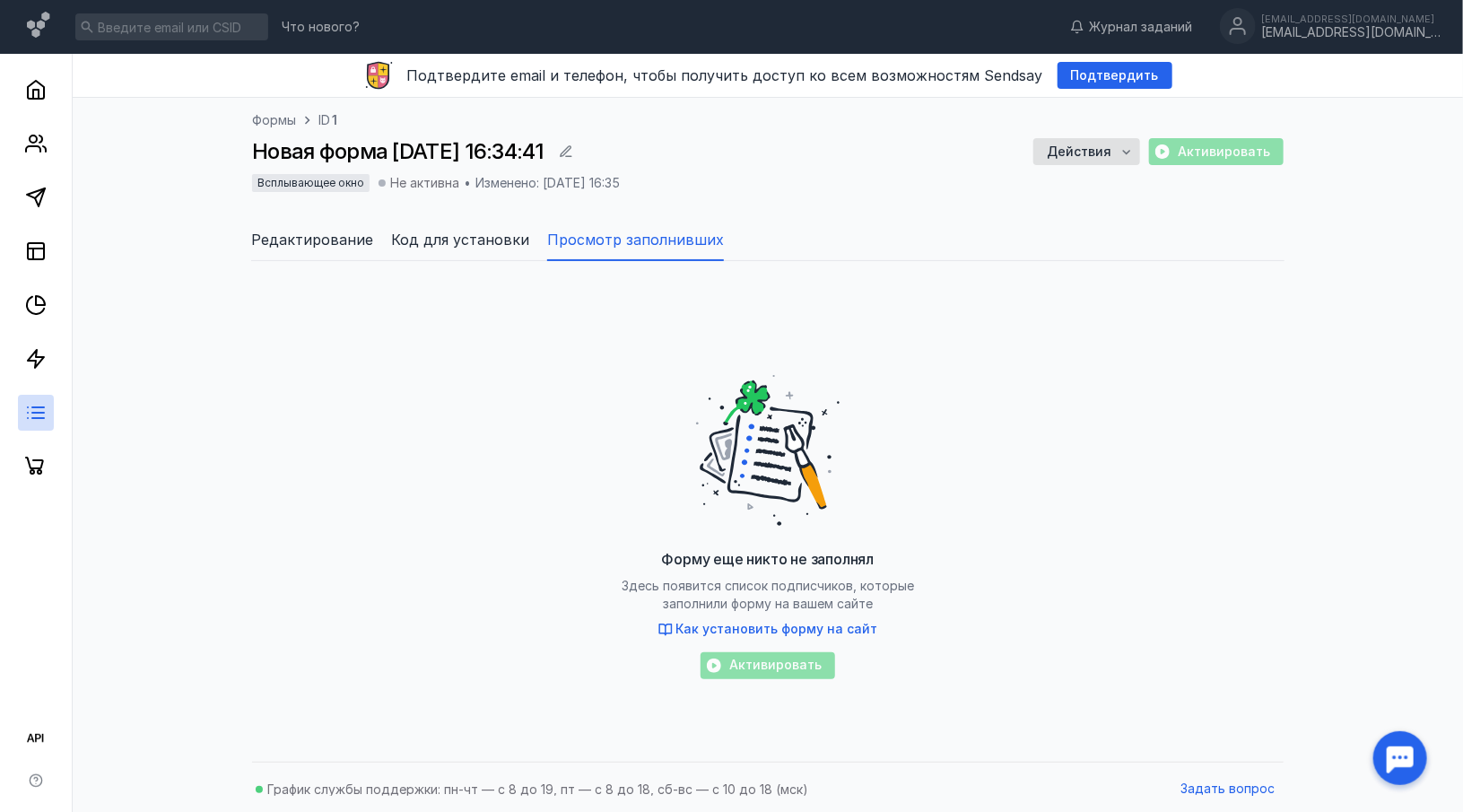
click at [486, 248] on span "Код для установки" at bounding box center [460, 240] width 139 height 22
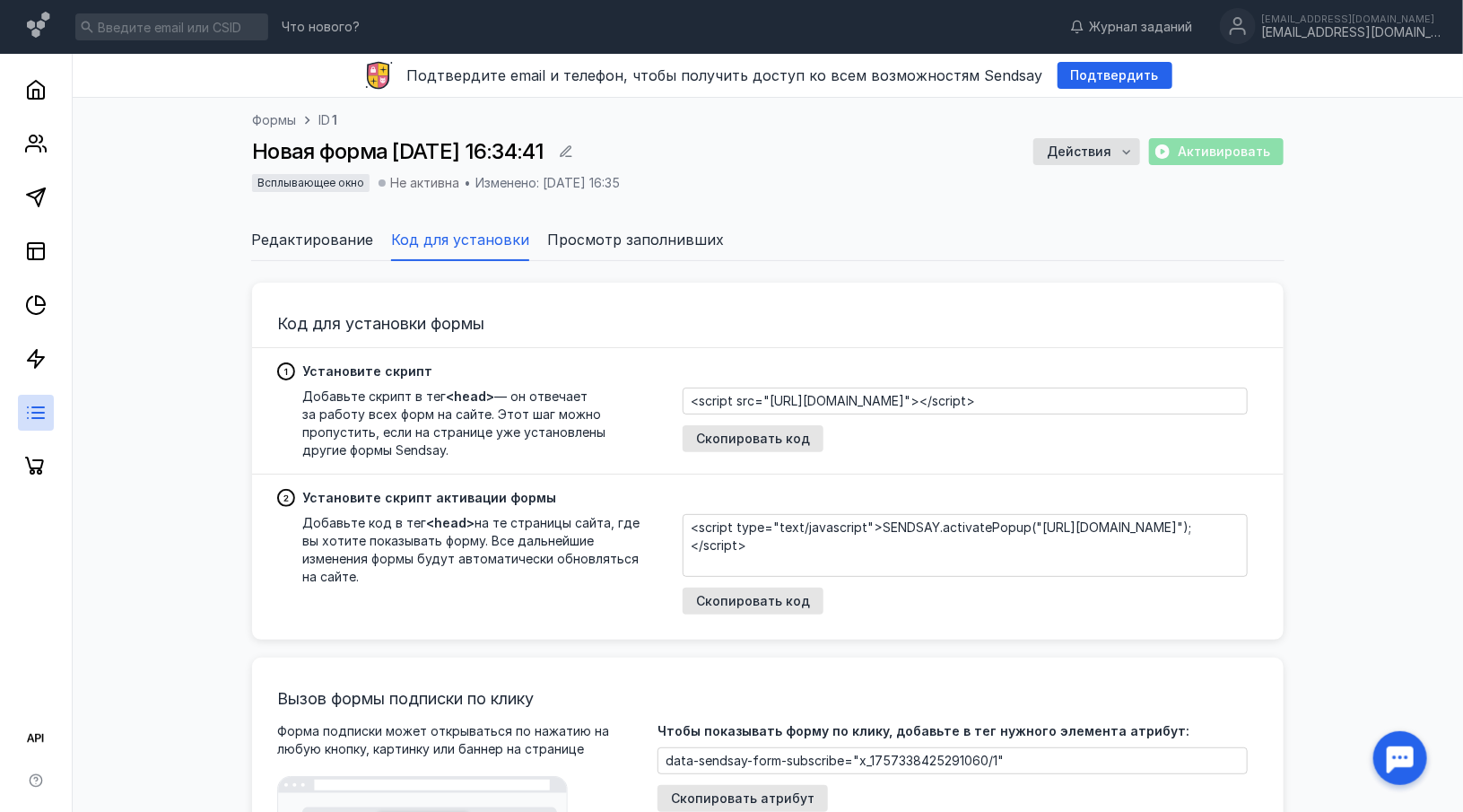
click at [283, 233] on span "Редактирование" at bounding box center [313, 240] width 122 height 22
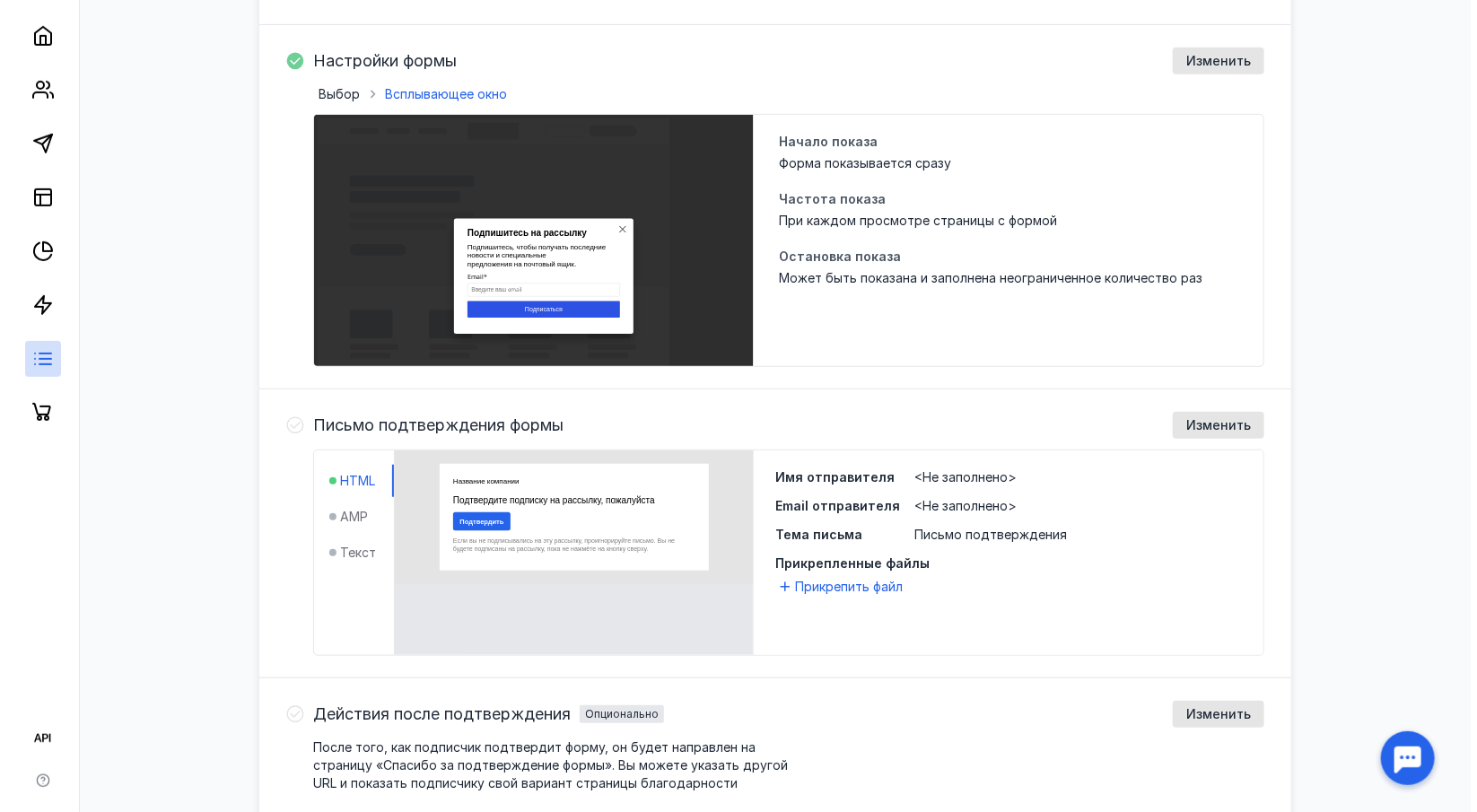
scroll to position [418, 0]
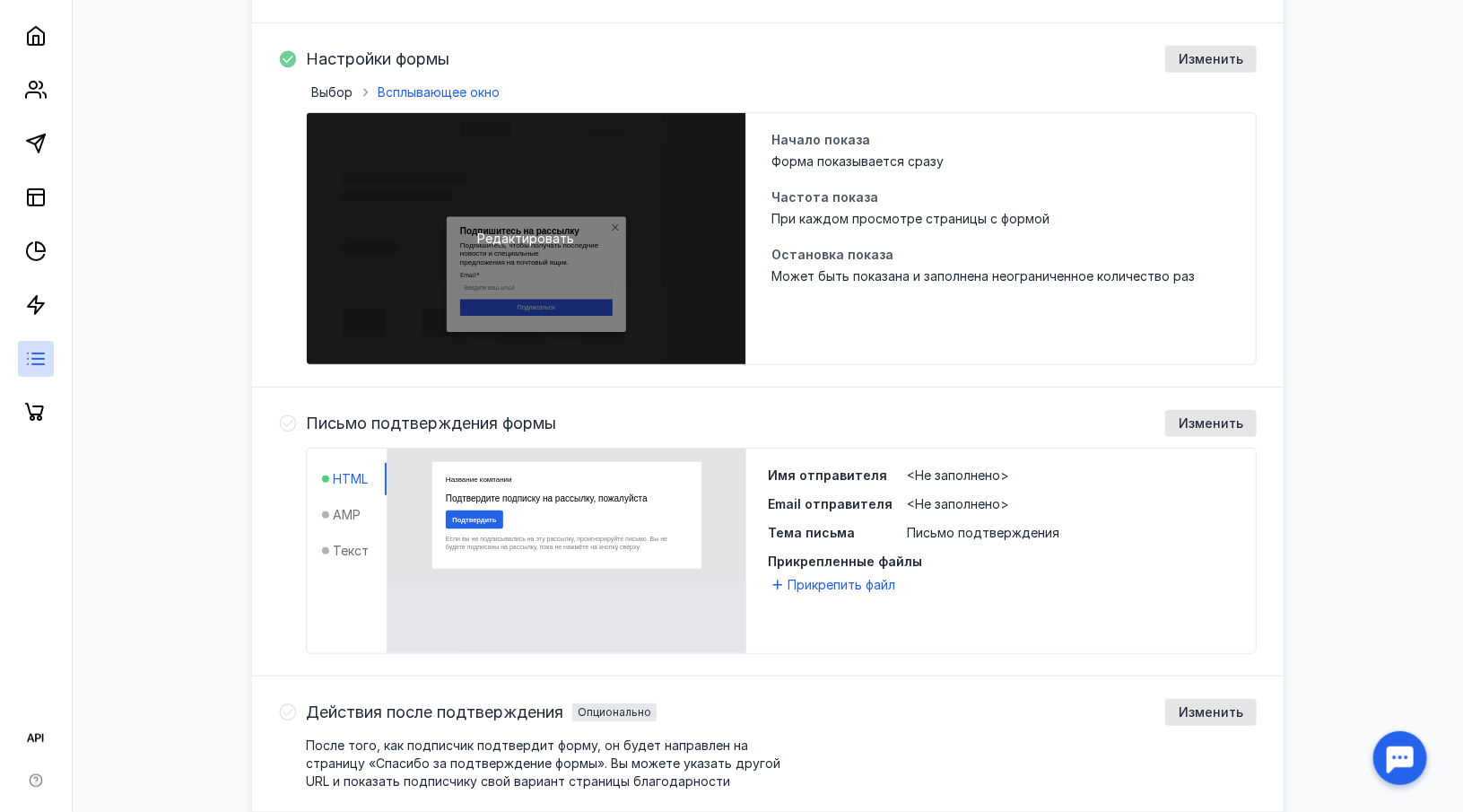
click at [567, 316] on div "Редактировать" at bounding box center [526, 239] width 439 height 252
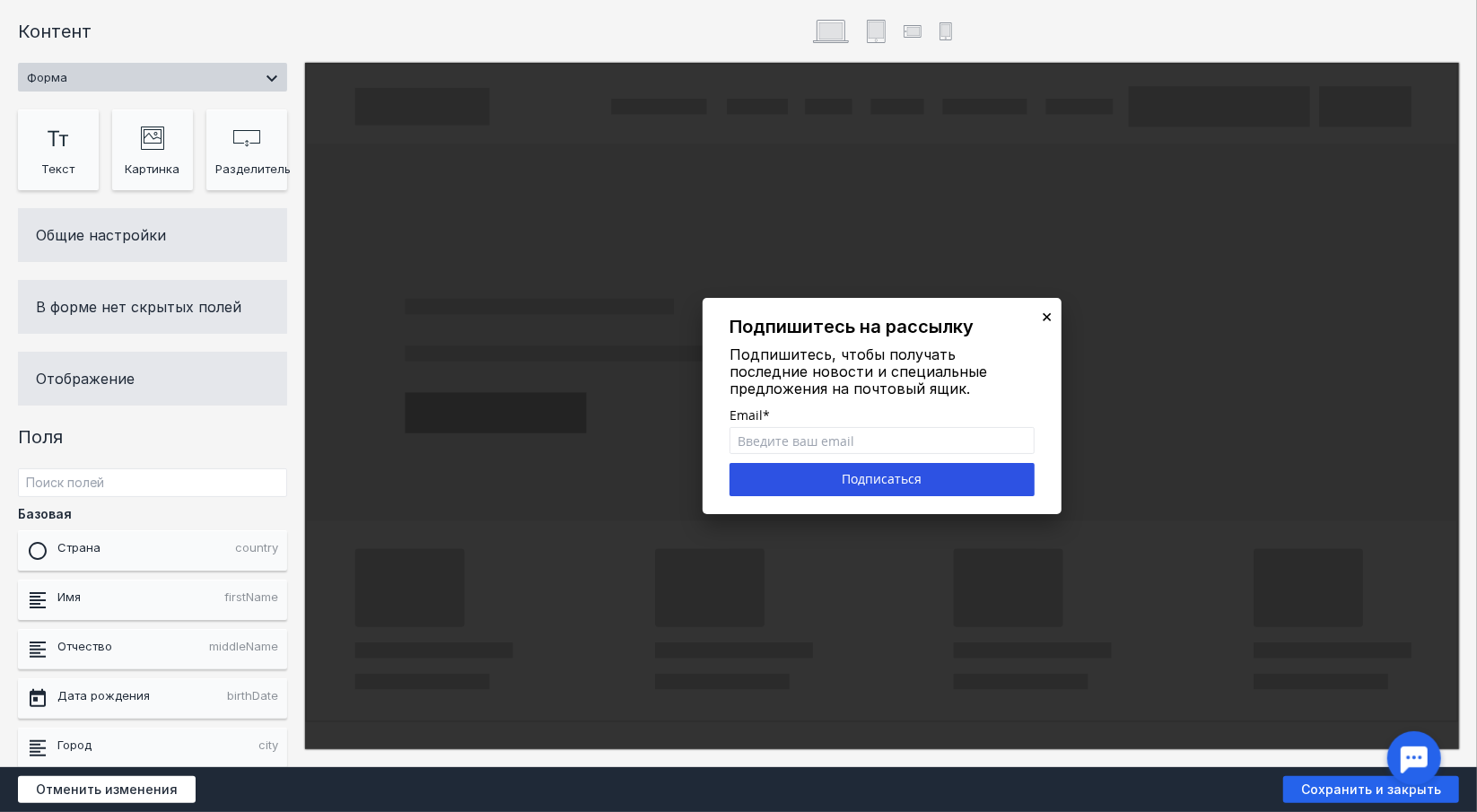
scroll to position [0, 0]
click at [113, 317] on div "В форме нет скрытых полей" at bounding box center [152, 307] width 269 height 54
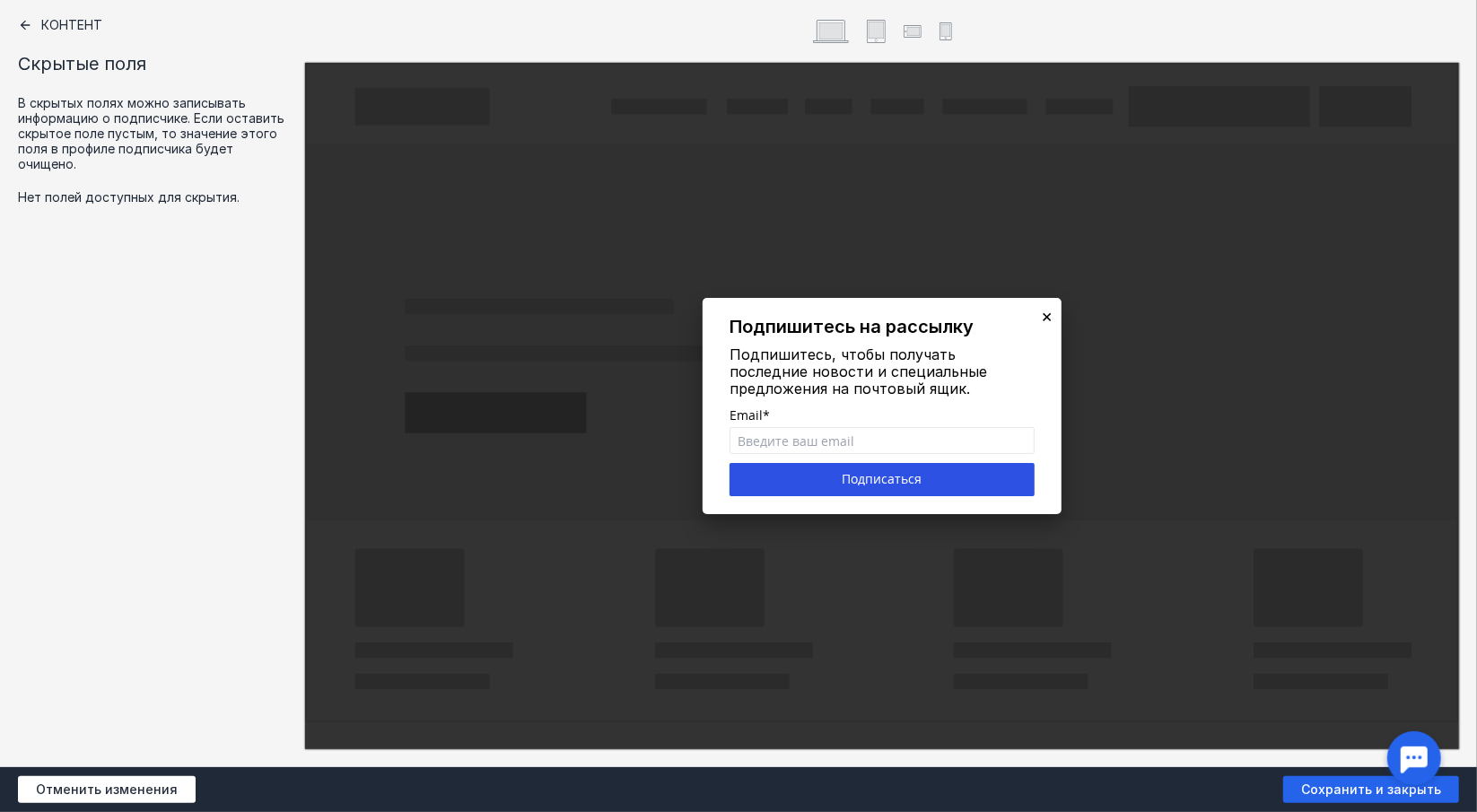
click at [23, 29] on icon at bounding box center [25, 25] width 15 height 15
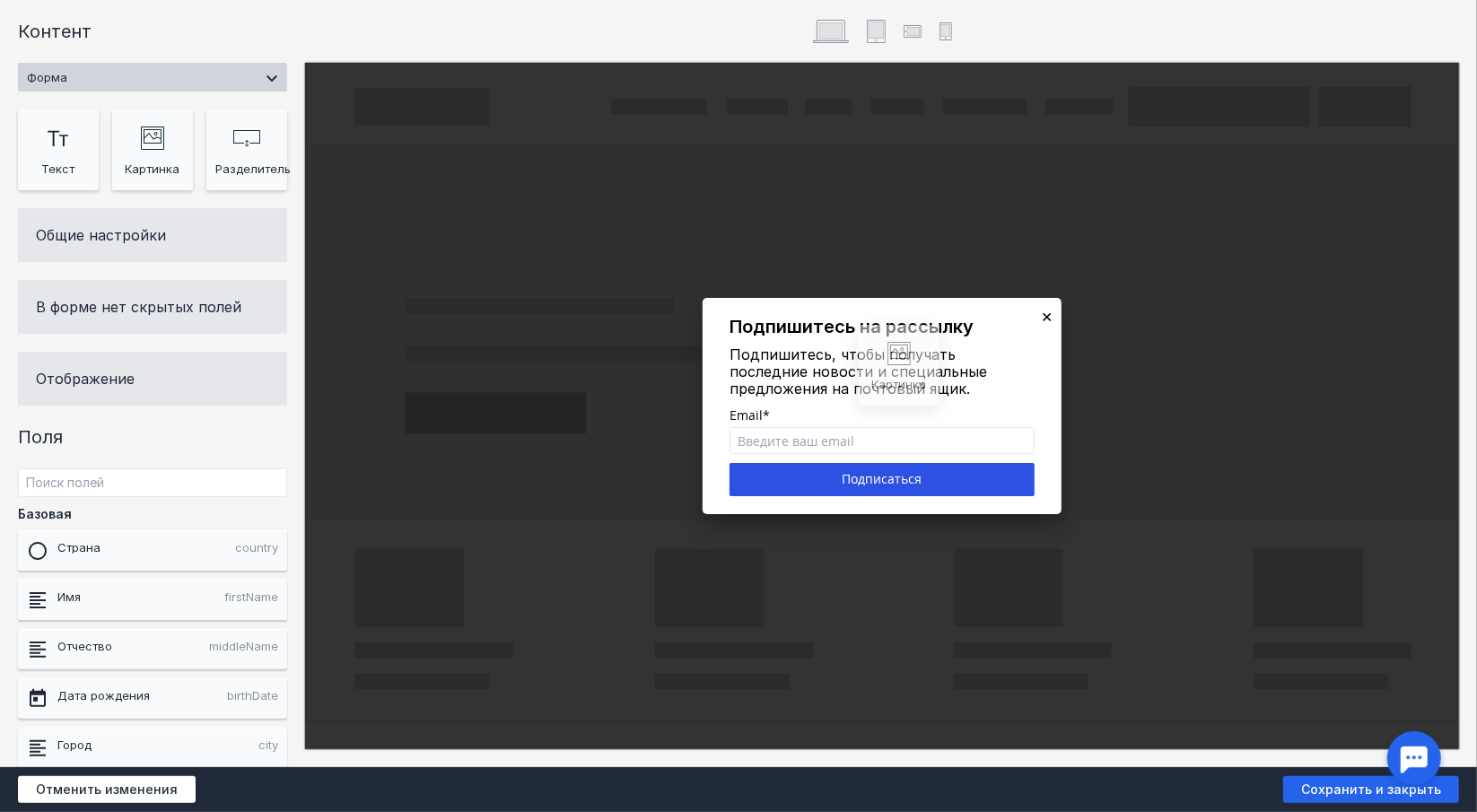
drag, startPoint x: 150, startPoint y: 159, endPoint x: 898, endPoint y: 375, distance: 778.6
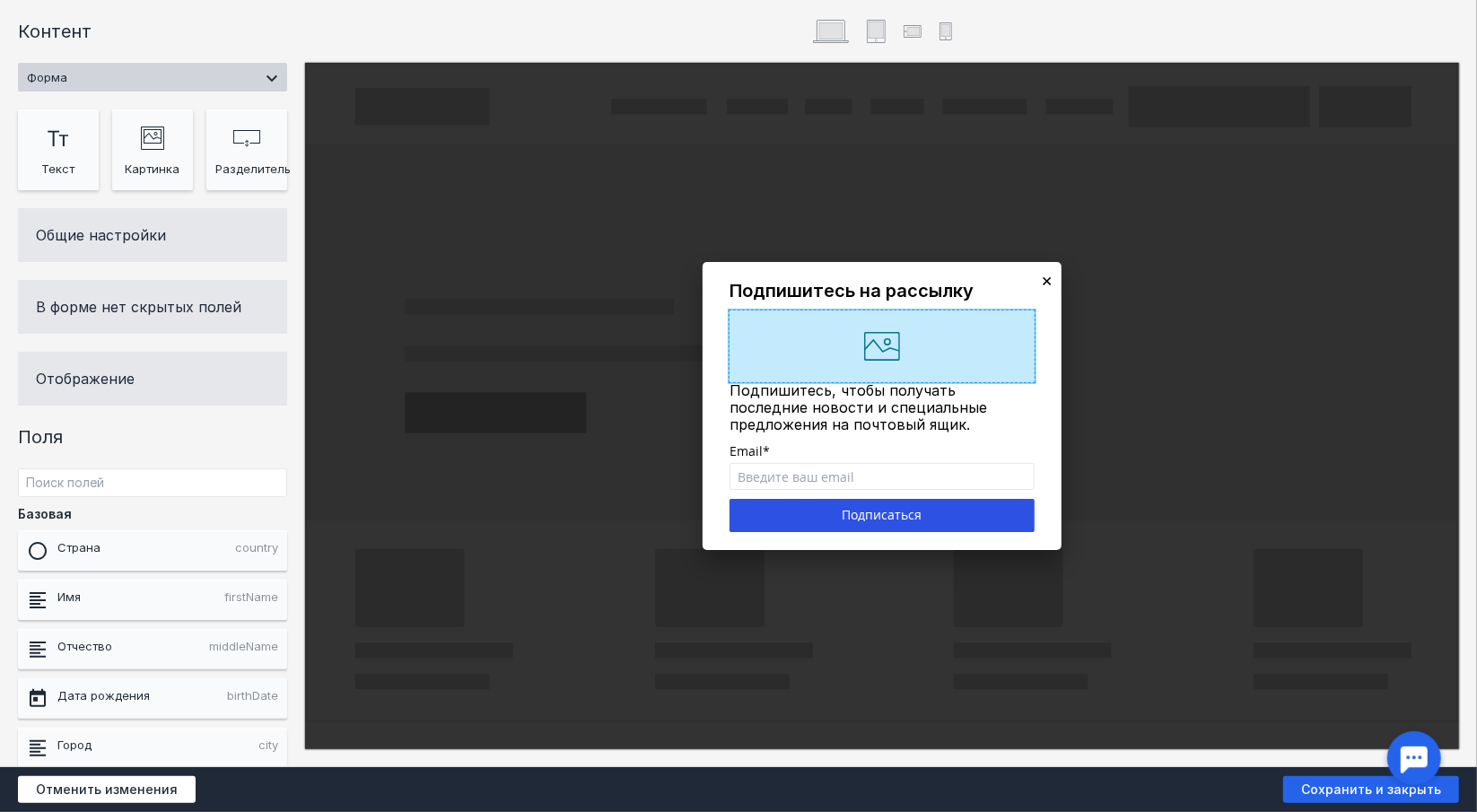
click at [859, 341] on input "Слева" at bounding box center [882, 346] width 305 height 72
type input "C:\fakepath\Снимок экрана [DATE] 14.24.13.png"
click at [518, 98] on div "× Подпишитесь на рассылку Подпишитесь, чтобы получать последние новости и специ…" at bounding box center [882, 406] width 1154 height 686
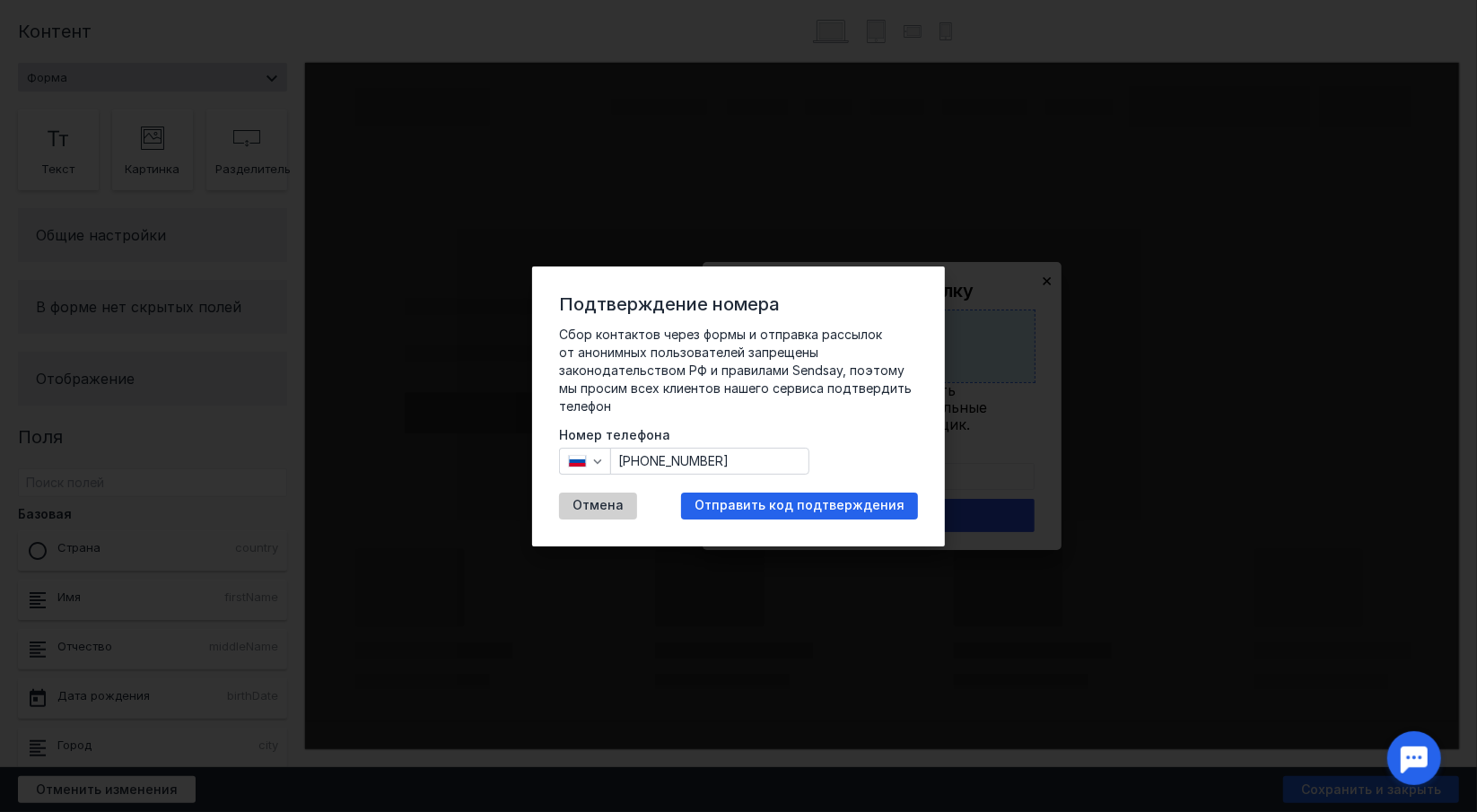
click at [609, 500] on span "Отмена" at bounding box center [598, 506] width 51 height 16
